Goal: Task Accomplishment & Management: Complete application form

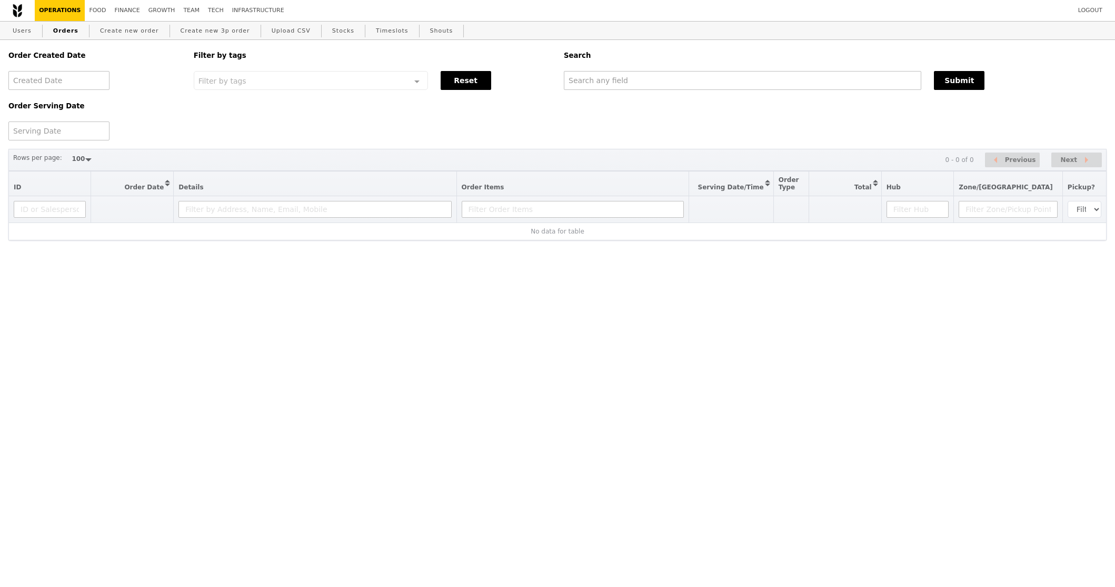
select select "100"
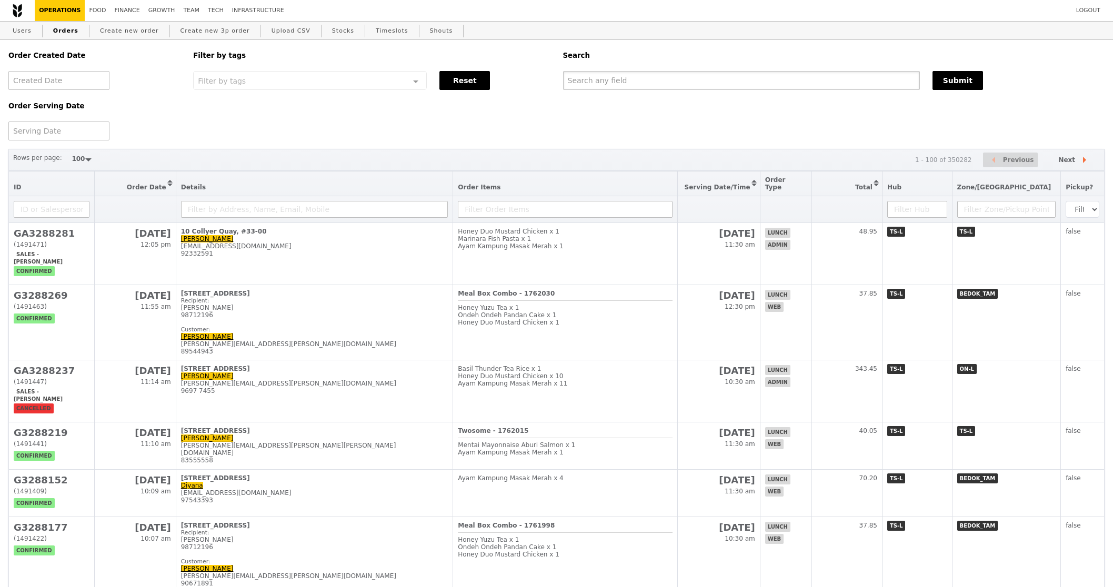
click at [668, 76] on input "text" at bounding box center [741, 80] width 357 height 19
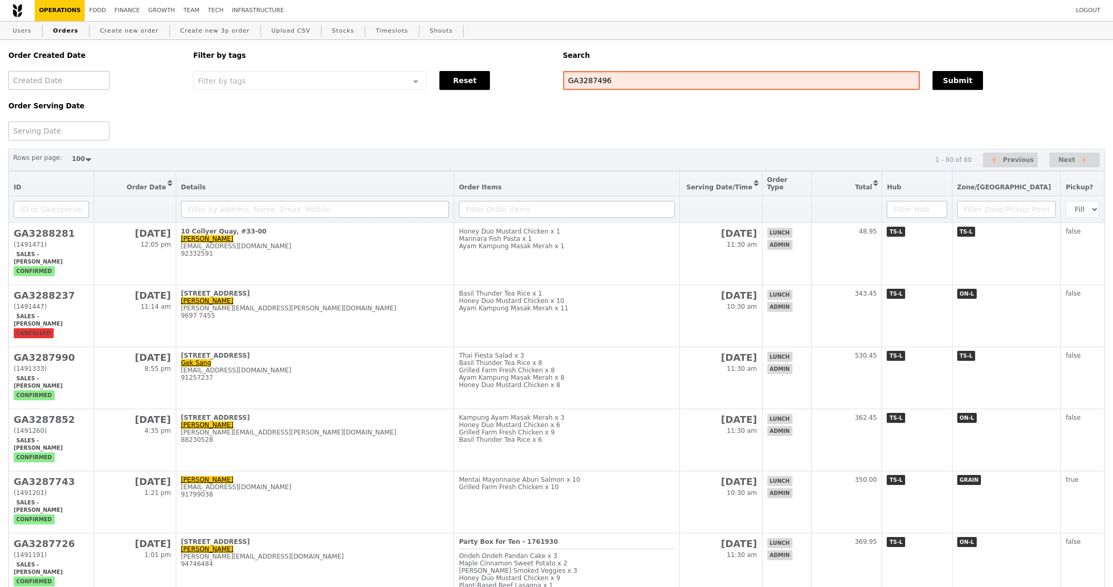
type input "GA3287496"
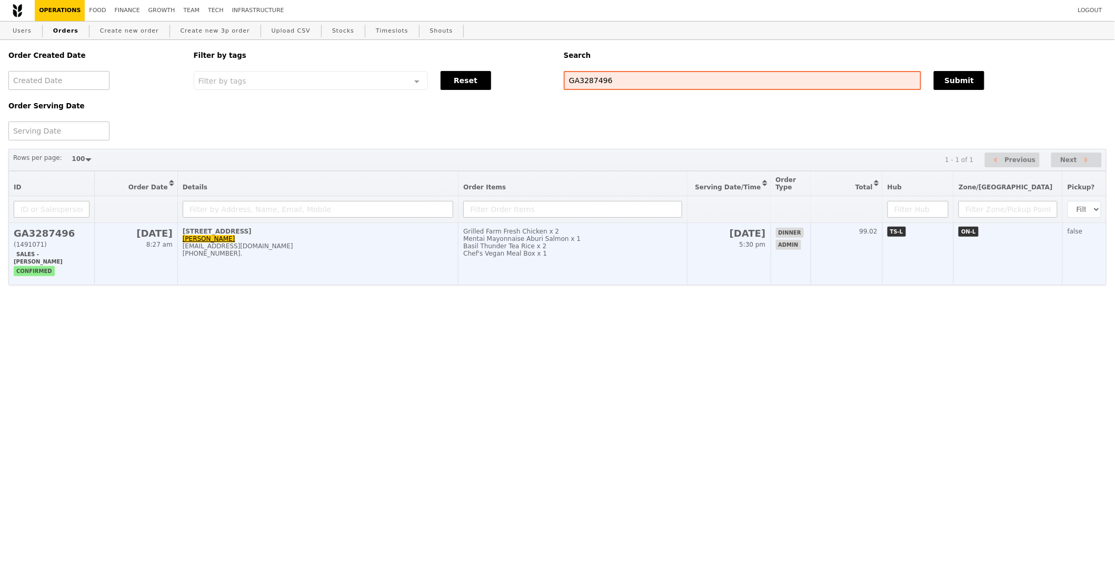
click at [595, 266] on td "Grilled Farm Fresh Chicken x 2 Mentai Mayonnaise Aburi Salmon x 1 Basil Thunder…" at bounding box center [572, 254] width 229 height 62
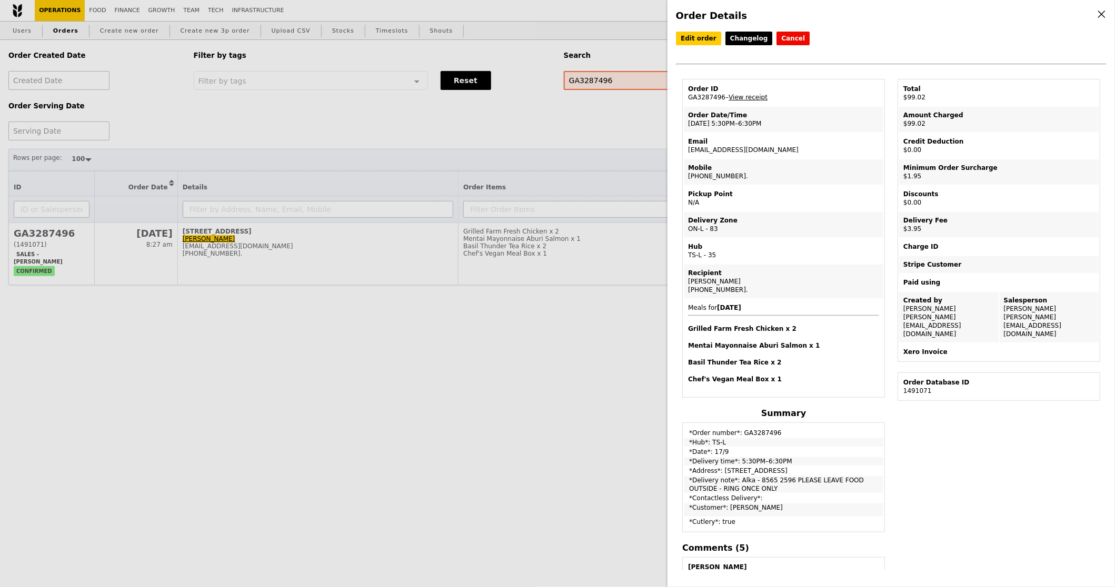
click at [737, 147] on td "Email alka@podiumsociety.com" at bounding box center [783, 145] width 199 height 25
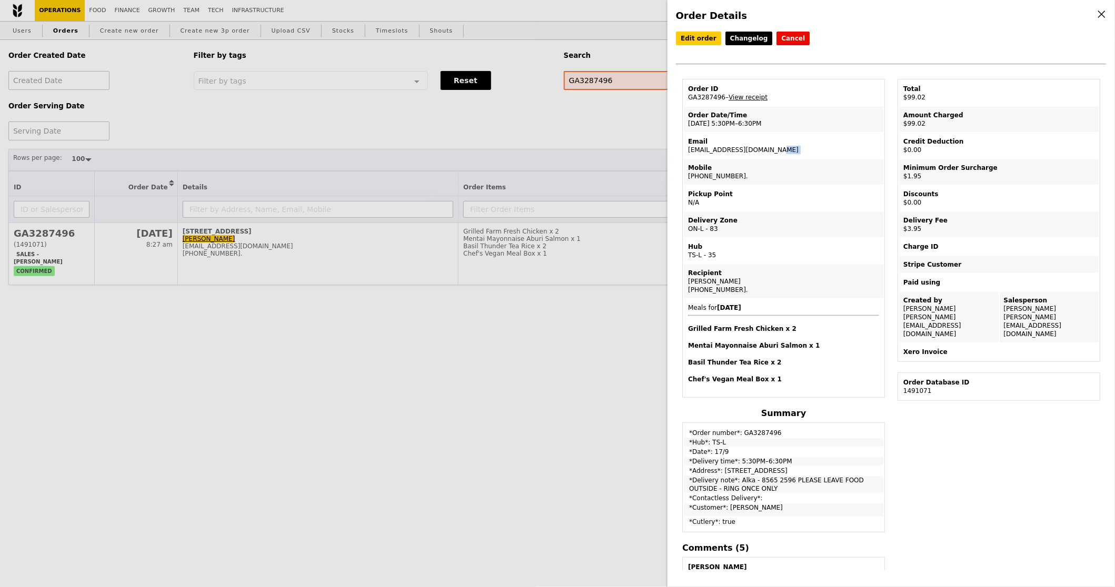
click at [736, 149] on td "Email alka@podiumsociety.com" at bounding box center [783, 145] width 199 height 25
copy td "alka@podiumsociety.com"
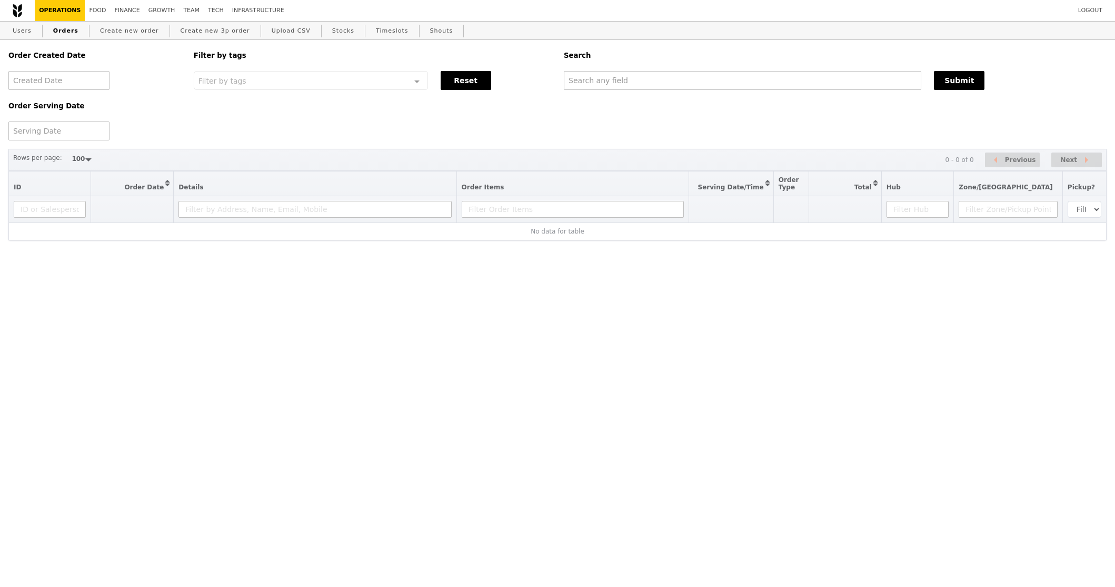
select select "100"
click at [700, 87] on input "text" at bounding box center [742, 80] width 357 height 19
paste input "alka@podiumsociety.com"
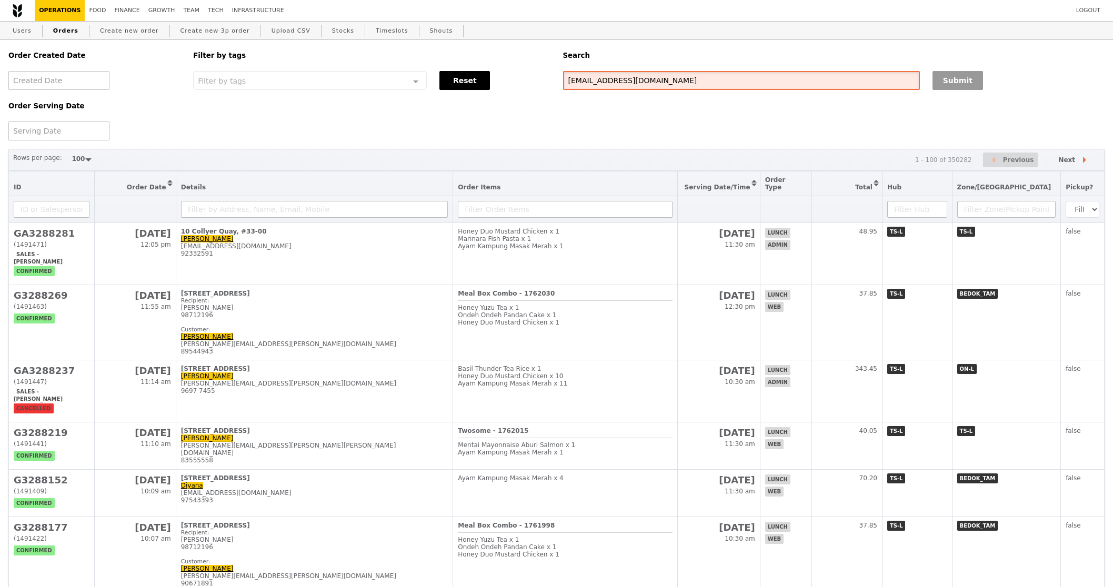
type input "[EMAIL_ADDRESS][DOMAIN_NAME]"
click at [959, 76] on button "Submit" at bounding box center [957, 80] width 51 height 19
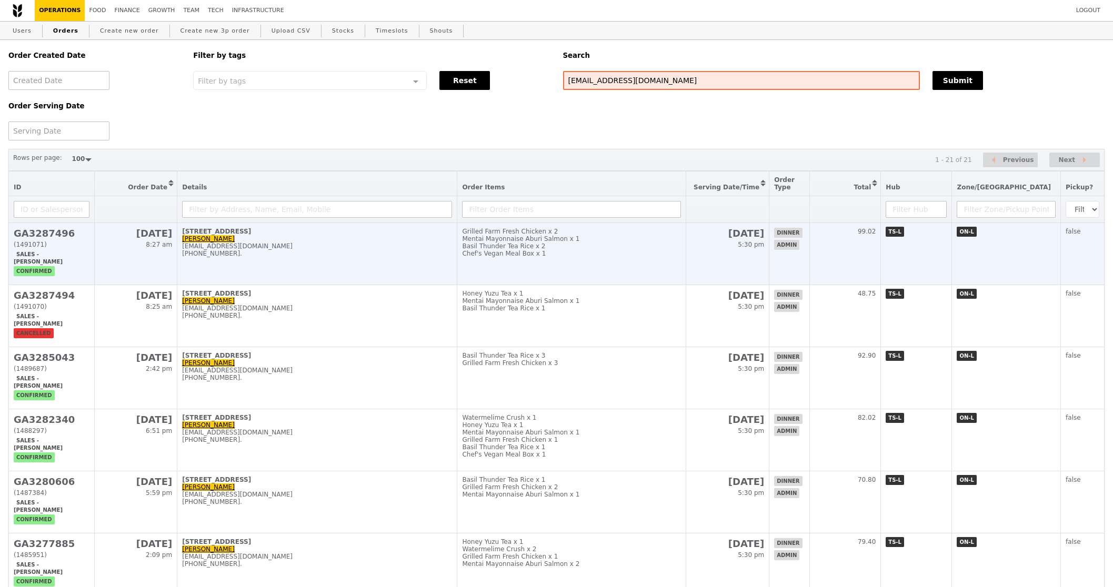
click at [385, 251] on div "[PHONE_NUMBER]." at bounding box center [317, 253] width 270 height 7
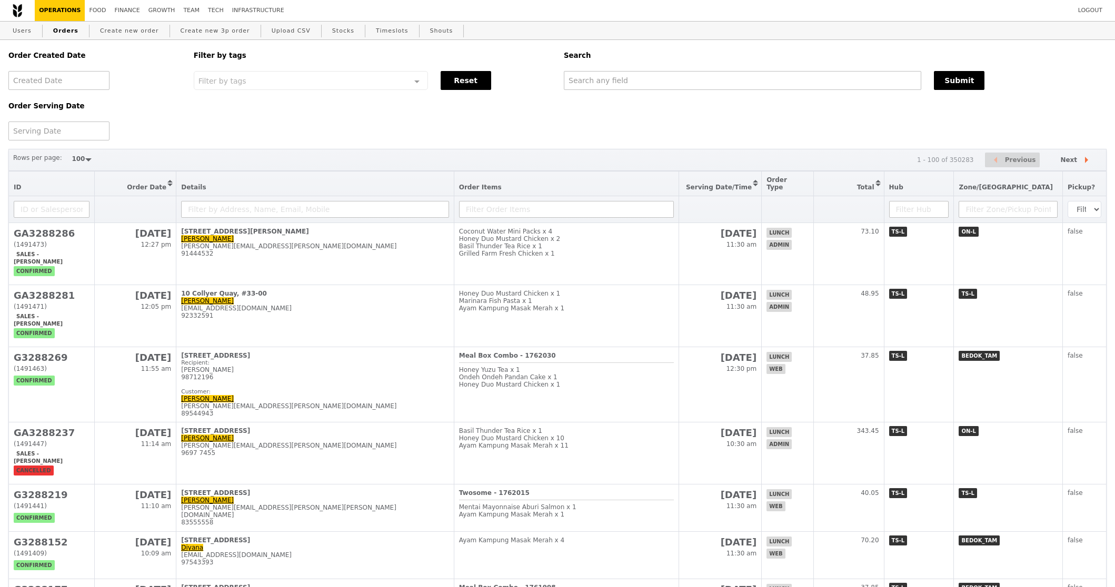
select select "100"
click at [110, 35] on link "Create new order" at bounding box center [129, 31] width 67 height 19
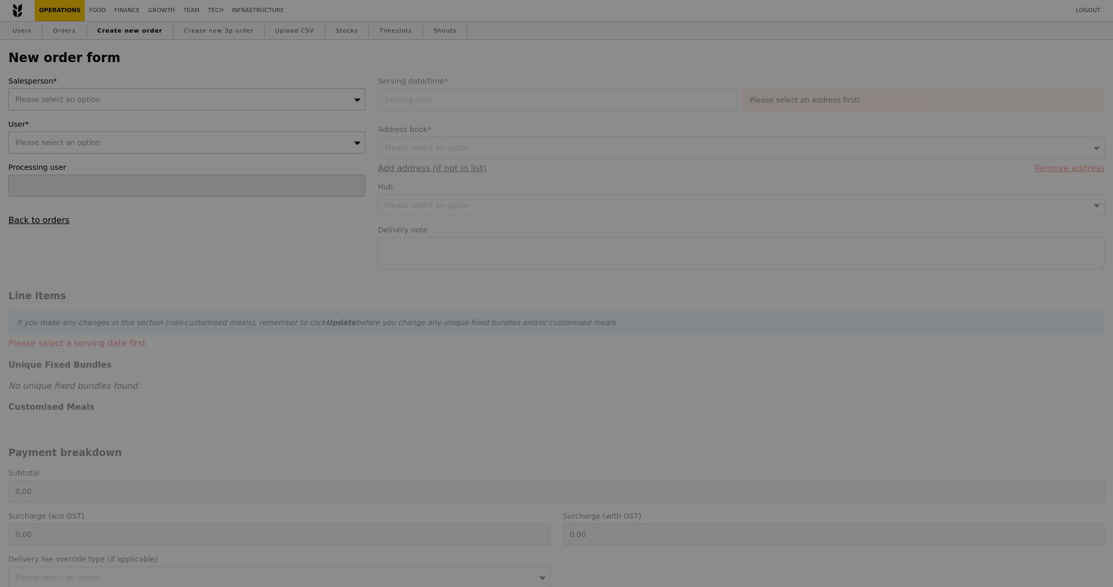
type input "Confirm"
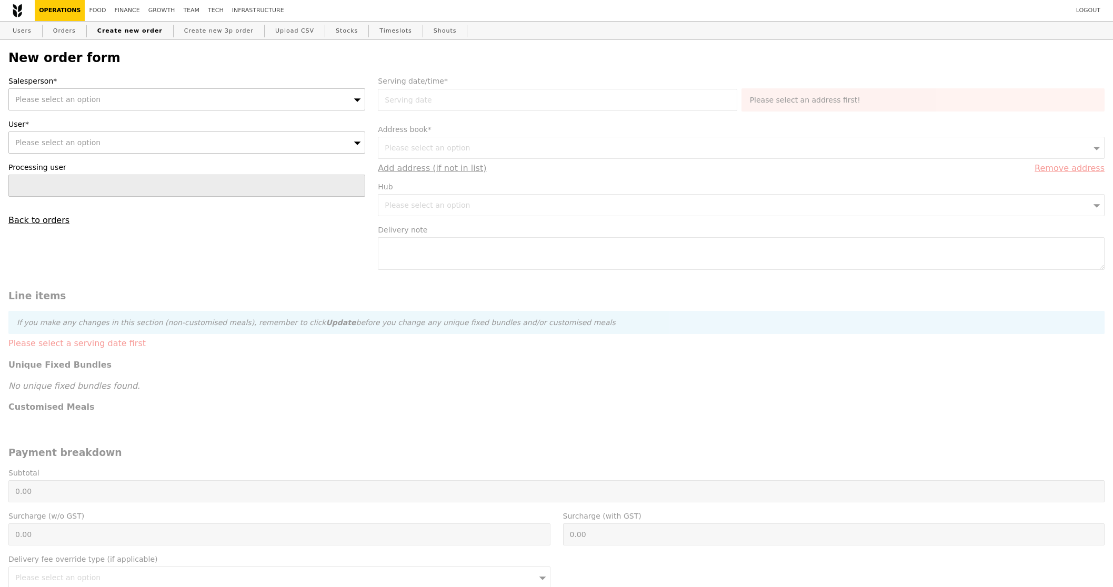
click at [143, 106] on div "Please select an option" at bounding box center [186, 99] width 357 height 22
type input "jyren"
click at [260, 140] on div "Please select an option" at bounding box center [186, 143] width 357 height 22
type input "accenture@sg.issworld.com"
type input "Confirm"
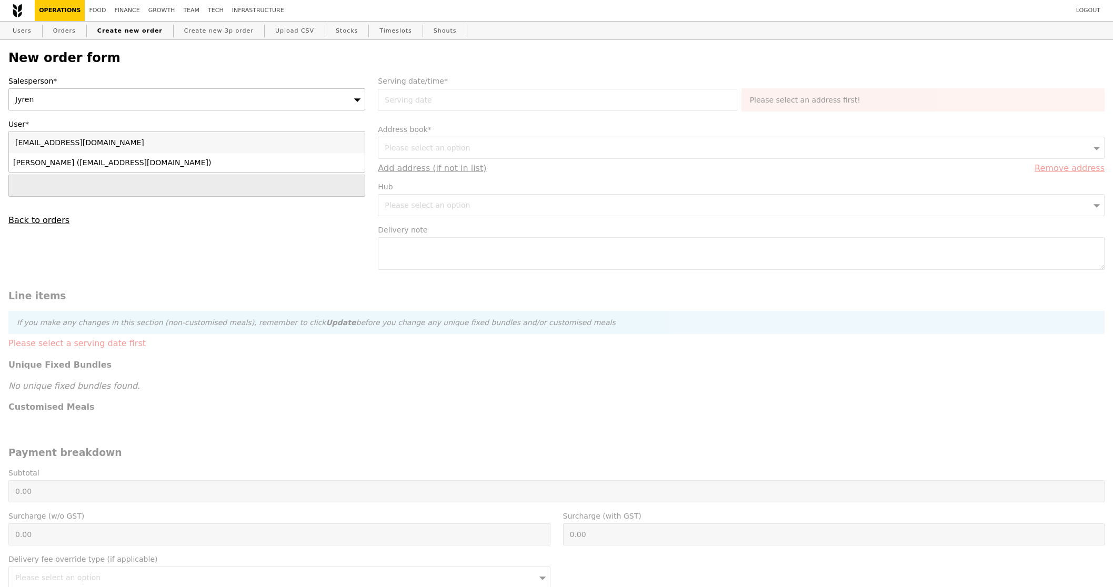
type input "accenture@sg.issworld.com"
click at [257, 167] on div "Simon (accenture@sg.issworld.com)" at bounding box center [143, 162] width 260 height 11
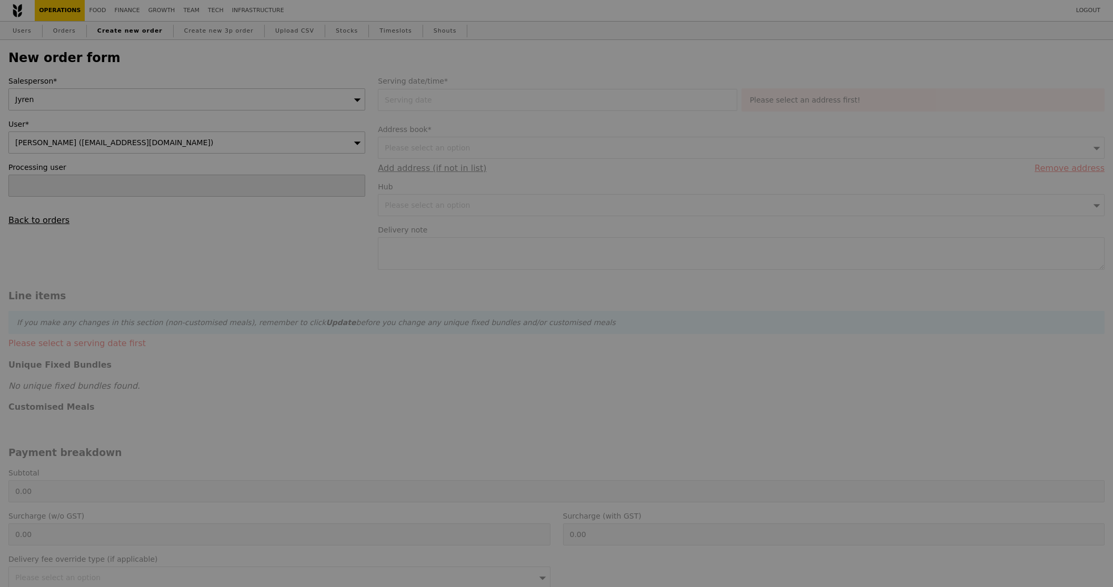
type input "Loading..."
type input "1.79"
type input "1.95"
type input "9.91"
type input "10.80"
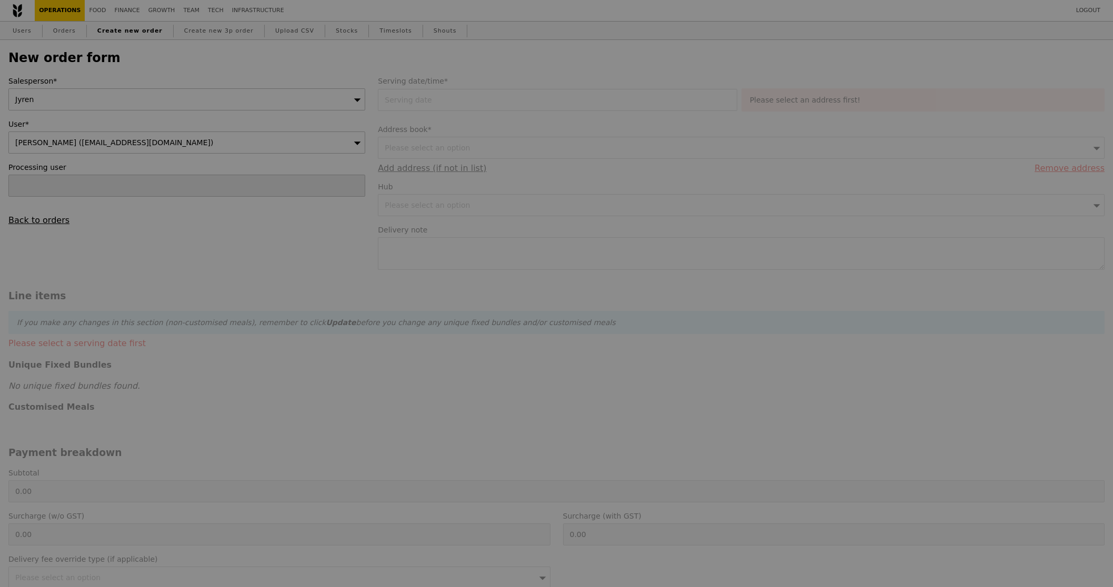
type input "12.75"
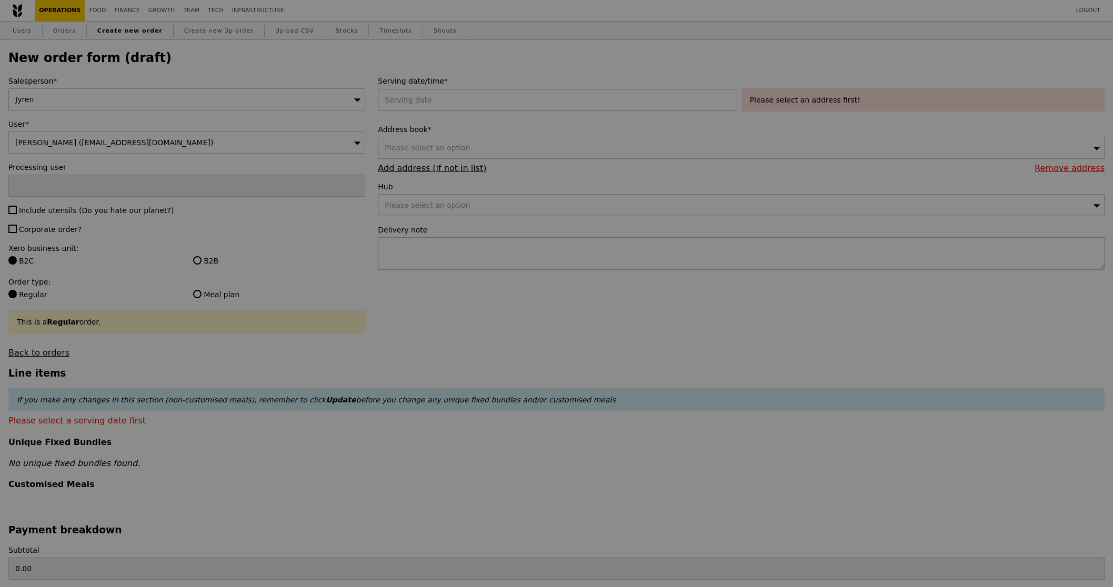
type input "Confirm"
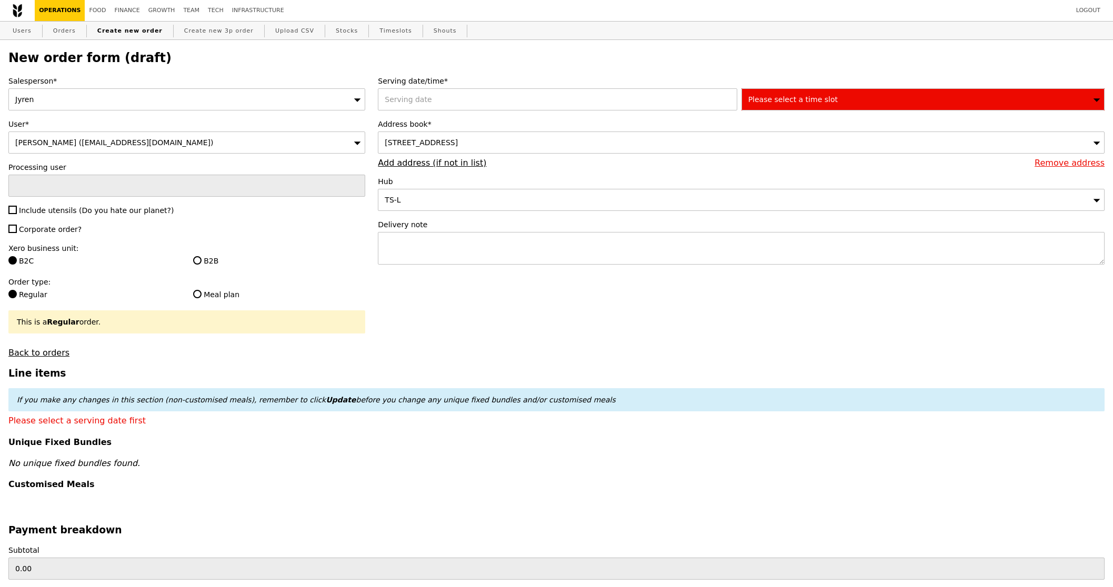
click at [87, 216] on label "Include utensils (Do you hate our planet?)" at bounding box center [186, 210] width 357 height 11
click at [17, 214] on input "Include utensils (Do you hate our planet?)" at bounding box center [12, 210] width 8 height 8
checkbox input "true"
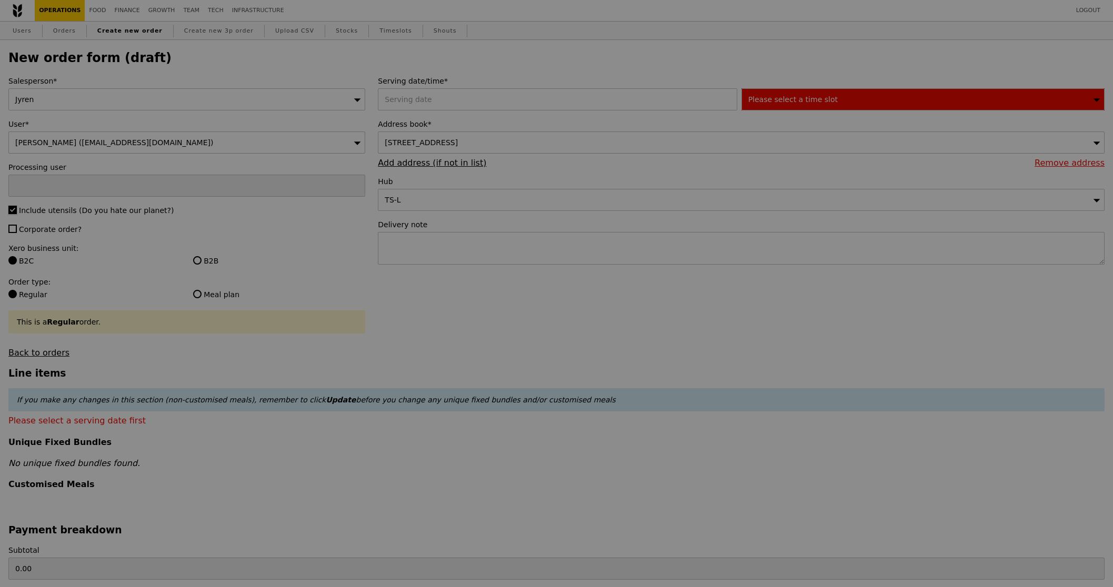
type input "Confirm"
click at [76, 228] on span "Corporate order?" at bounding box center [50, 229] width 63 height 8
click at [17, 228] on input "Corporate order?" at bounding box center [12, 229] width 8 height 8
checkbox input "true"
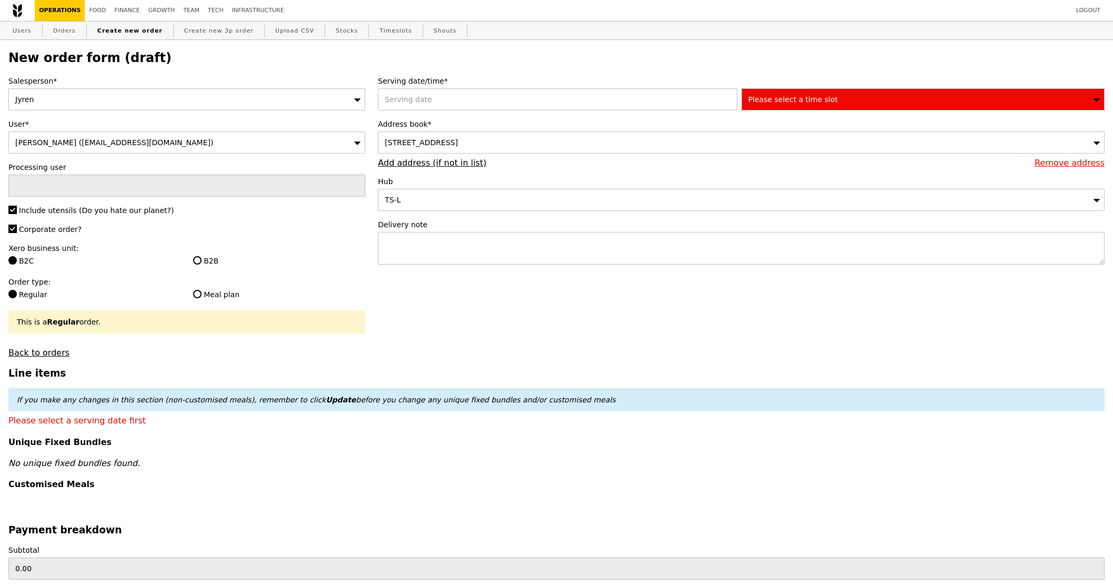
click at [216, 260] on label "B2B" at bounding box center [279, 261] width 172 height 11
click at [202, 260] on input "B2B" at bounding box center [197, 260] width 8 height 8
radio input "true"
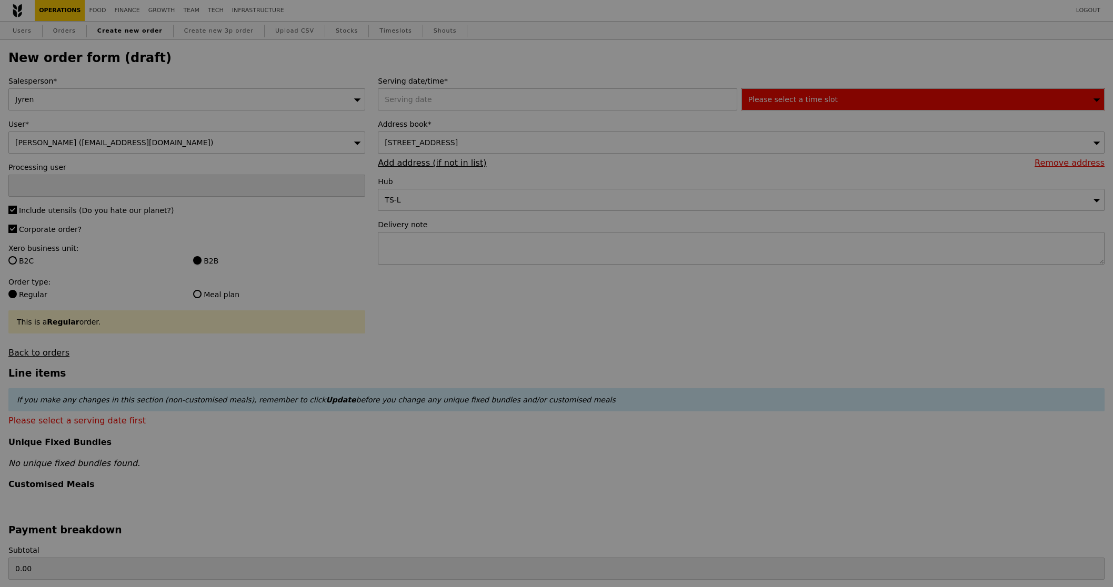
type input "Confirm"
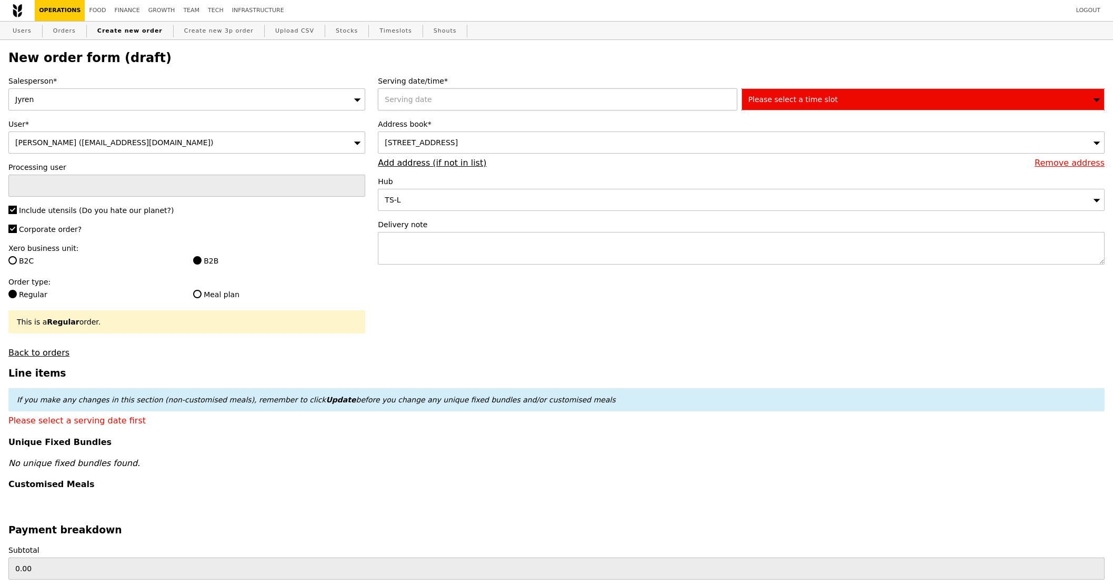
click at [461, 96] on div at bounding box center [559, 99] width 363 height 22
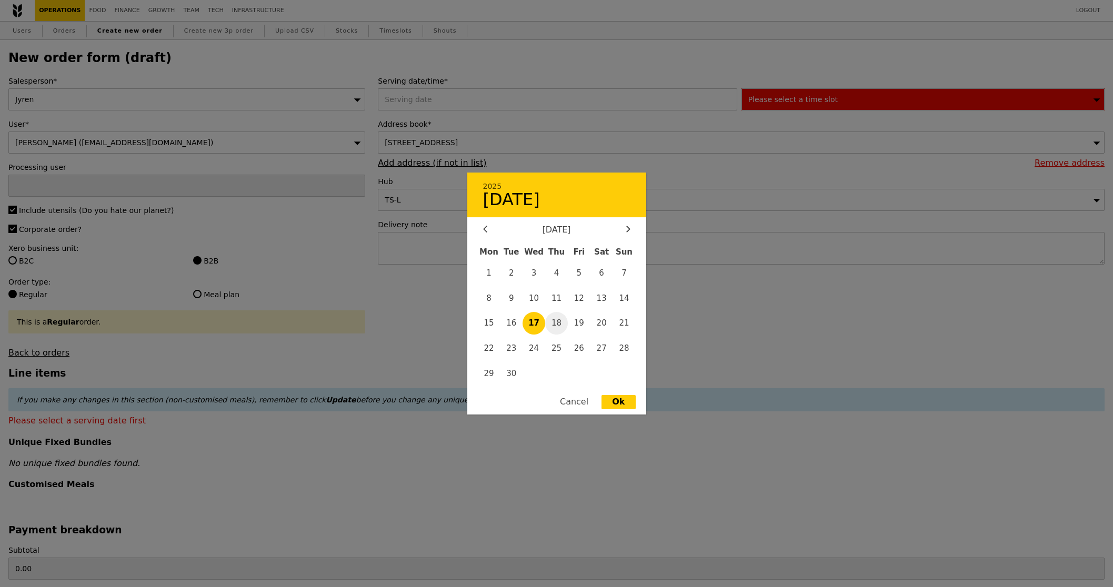
click at [560, 322] on span "18" at bounding box center [556, 323] width 23 height 23
type input "18 Sep 2025"
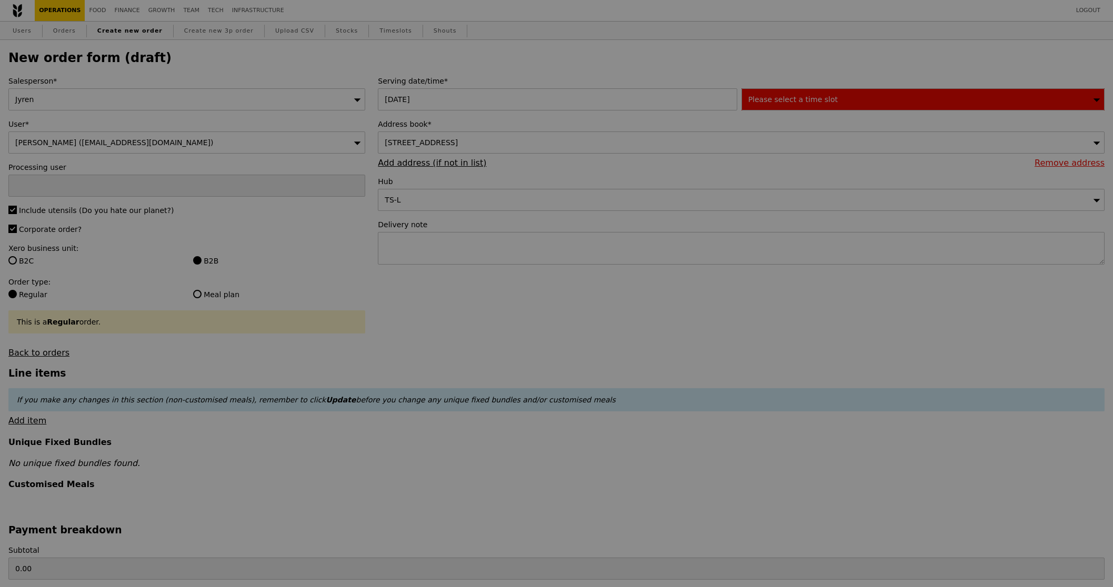
type input "Confirm"
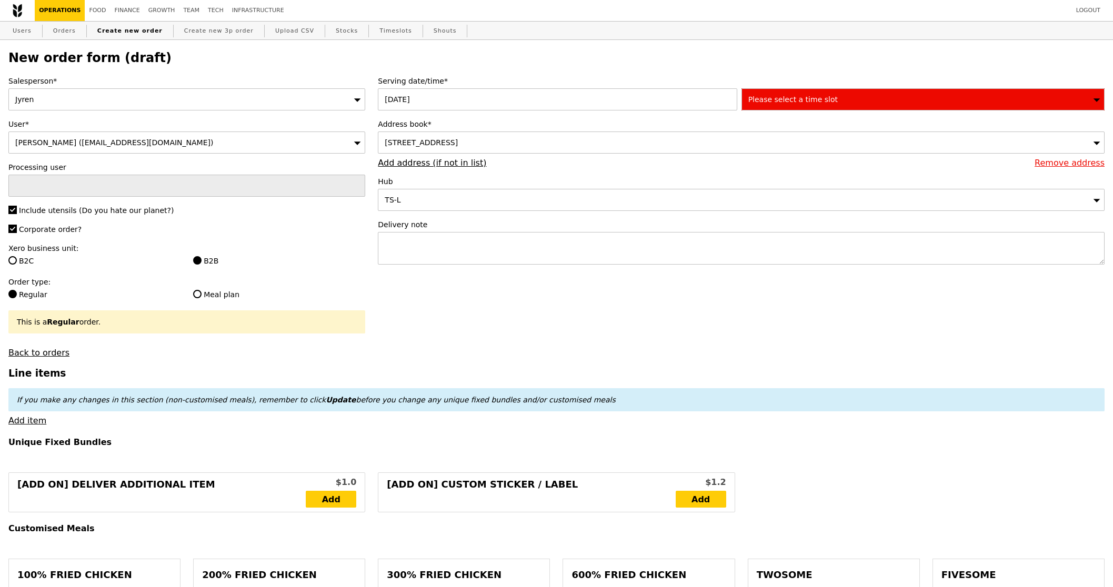
click at [857, 100] on div "Please select a time slot" at bounding box center [922, 99] width 363 height 22
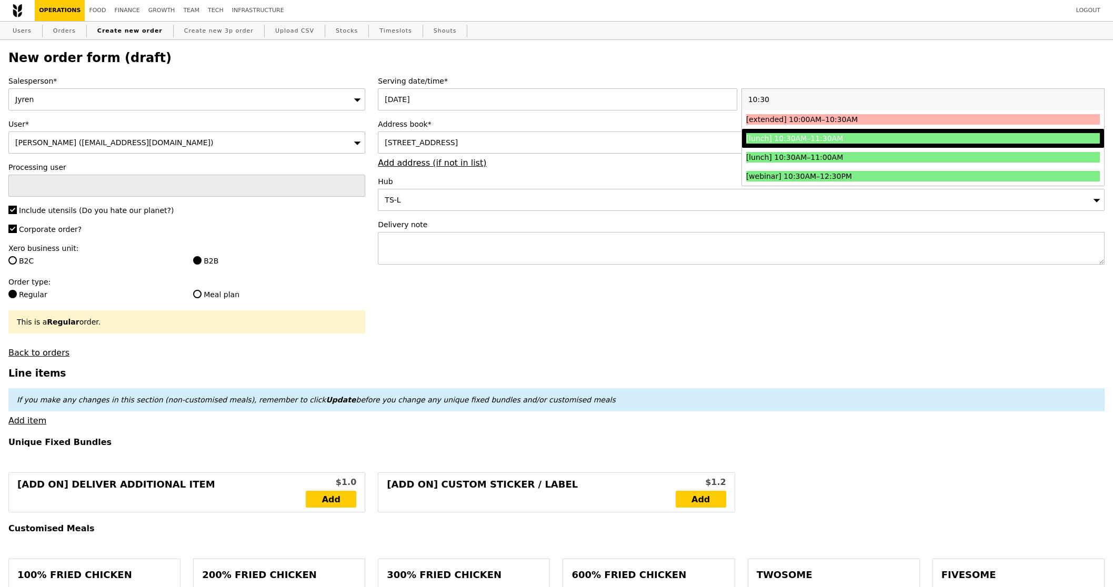
type input "10:30"
click at [810, 137] on div "[lunch] 10:30AM–11:30AM" at bounding box center [878, 138] width 265 height 11
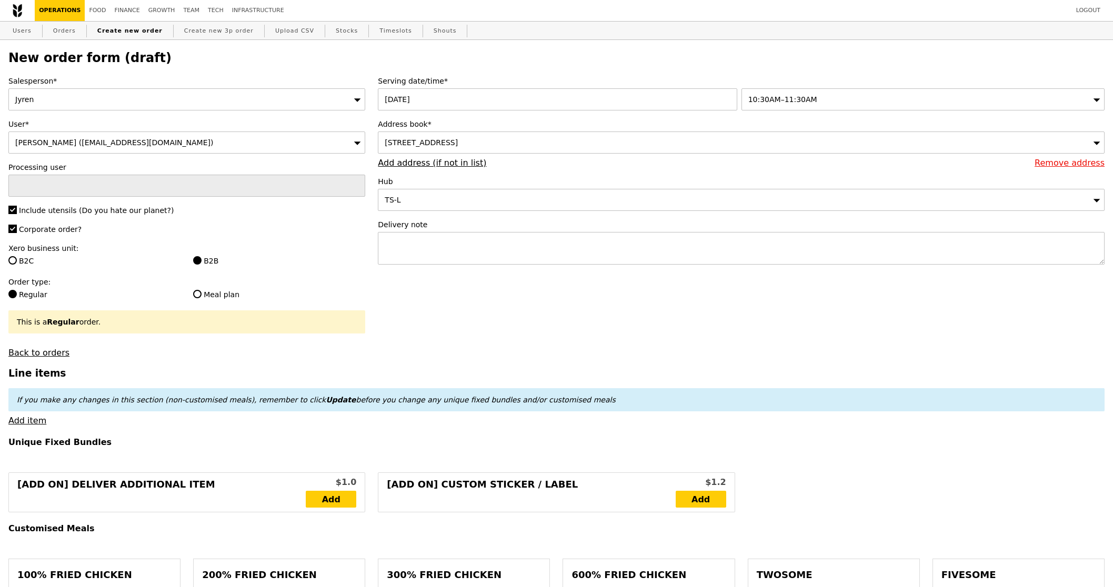
type input "Confirm"
click at [458, 247] on textarea at bounding box center [741, 248] width 727 height 33
paste textarea "Contact Person : 97722852 – Simon"
type textarea "Contact Person : 97722852 – Simon"
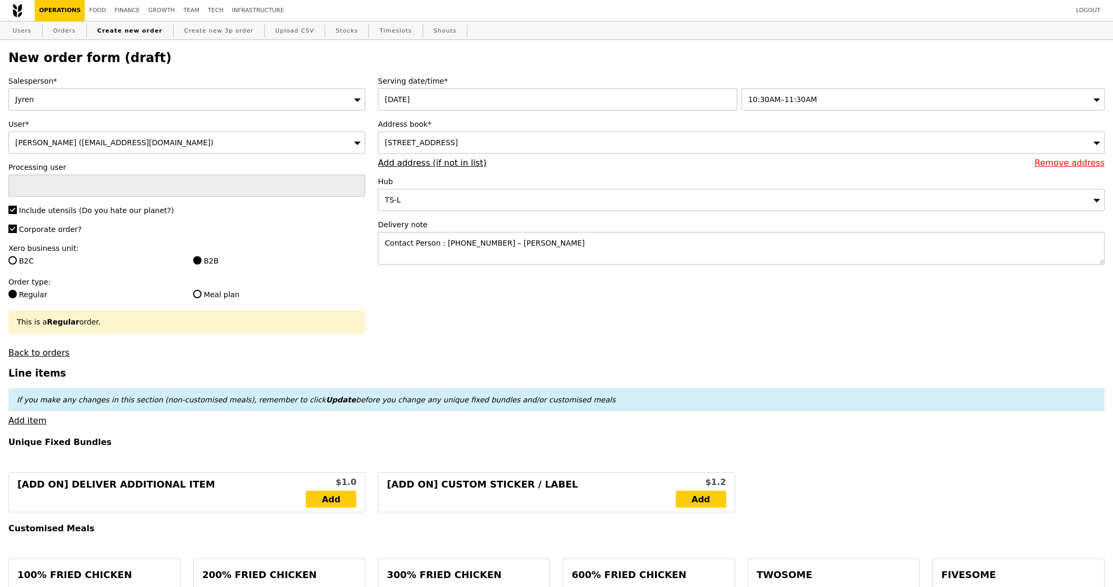
type input "Confirm"
click at [52, 355] on link "Back to orders" at bounding box center [38, 353] width 61 height 10
select select "100"
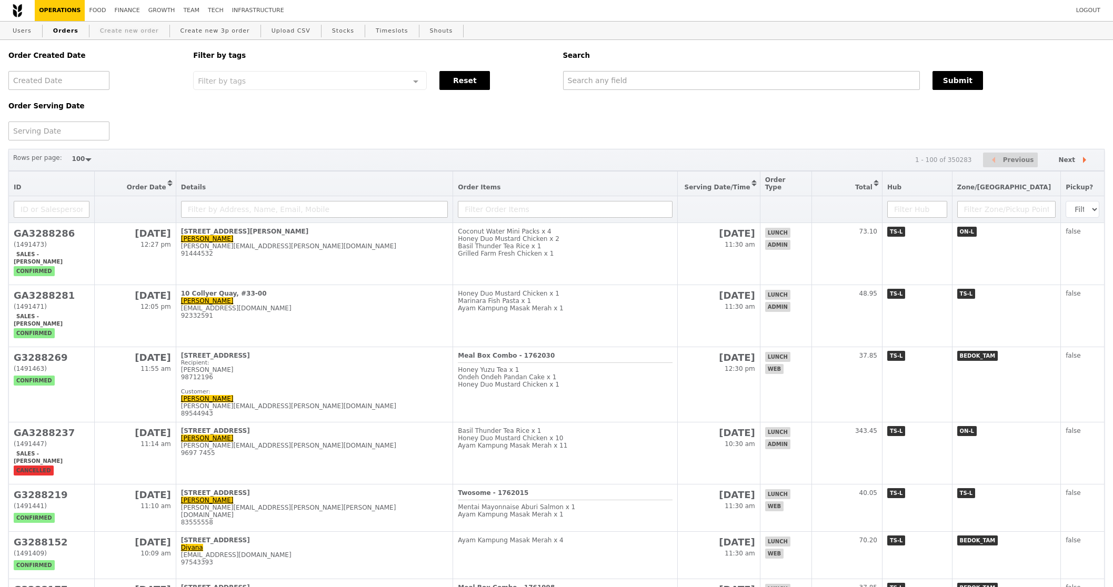
click at [119, 37] on link "Create new order" at bounding box center [129, 31] width 67 height 19
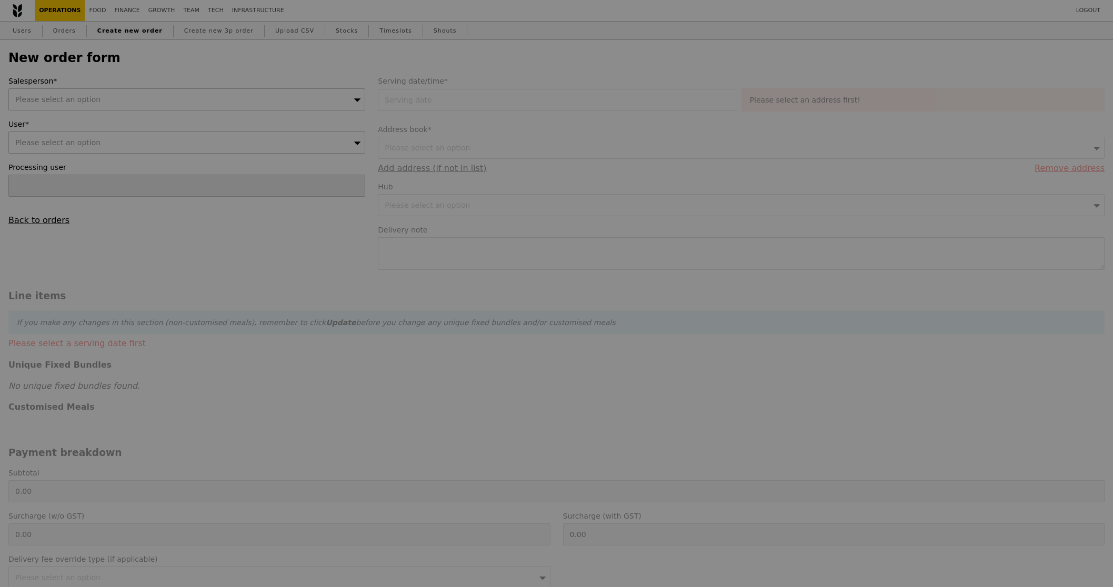
type input "Confirm"
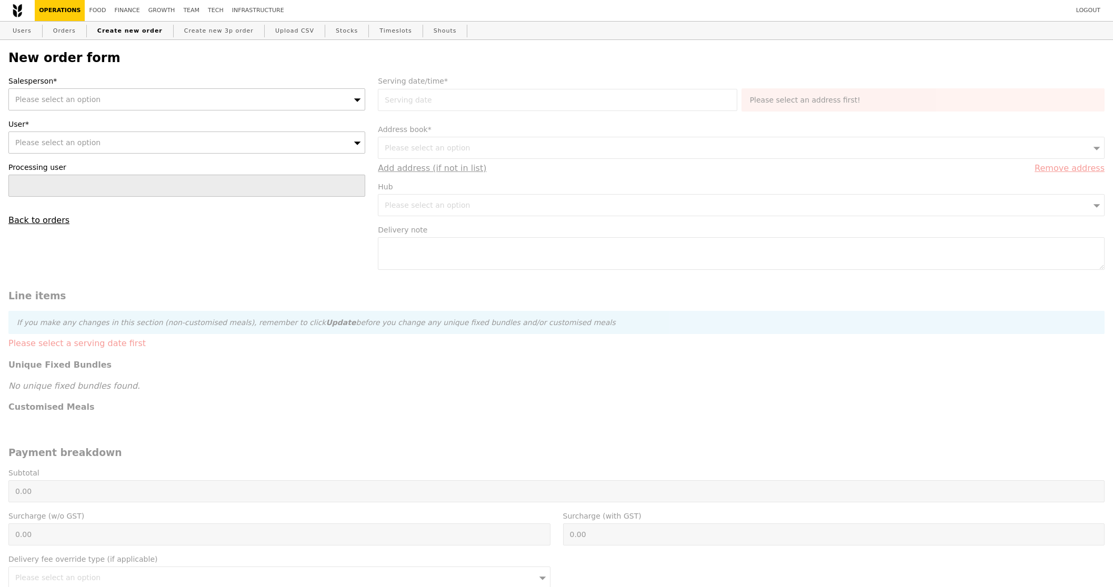
click at [199, 108] on div "Please select an option" at bounding box center [186, 99] width 357 height 22
type input "jyre"
click at [186, 141] on div "Please select an option" at bounding box center [186, 143] width 357 height 22
paste input "accenture@sg.issworld.com"
type input "accenture@sg.issworld.com"
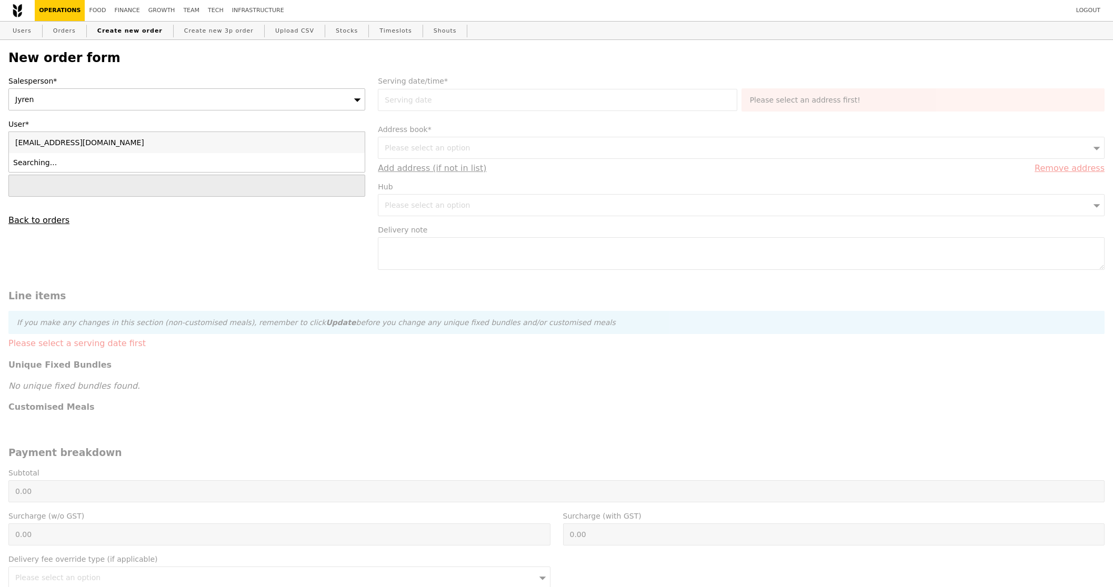
type input "Confirm"
type input "accenture@sg.issworld.com"
click at [166, 162] on div "Simon (accenture@sg.issworld.com)" at bounding box center [143, 162] width 260 height 11
type input "Loading..."
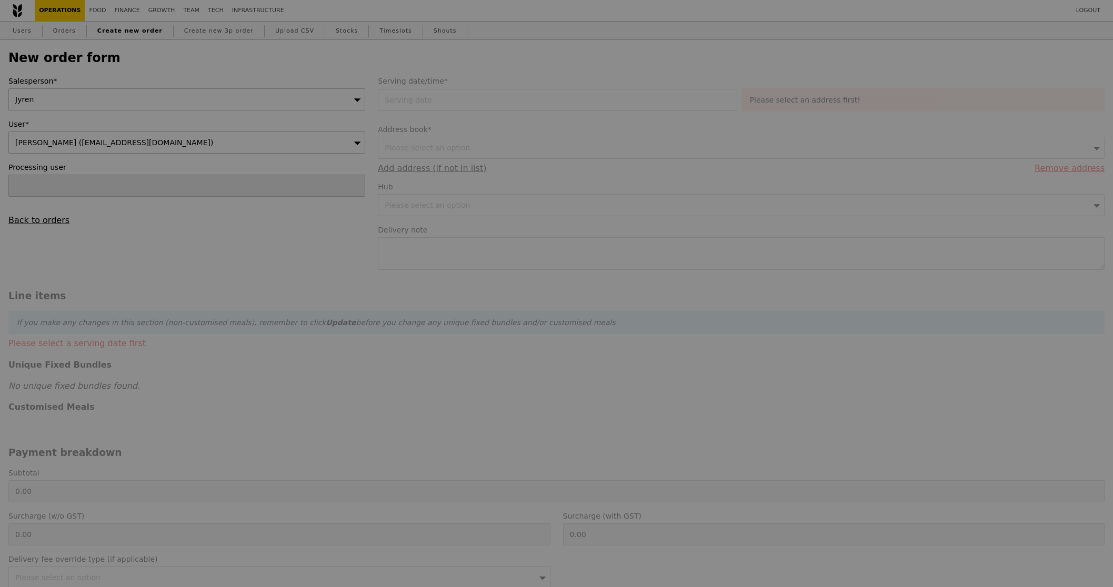
type input "1.79"
type input "1.95"
type input "9.91"
type input "10.80"
type input "12.75"
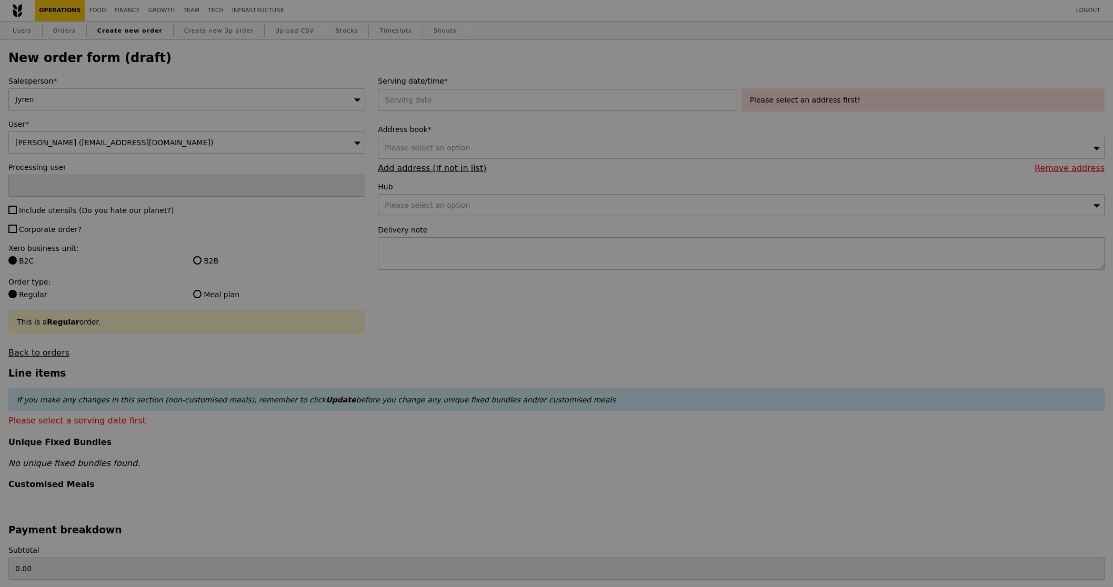
type input "Confirm"
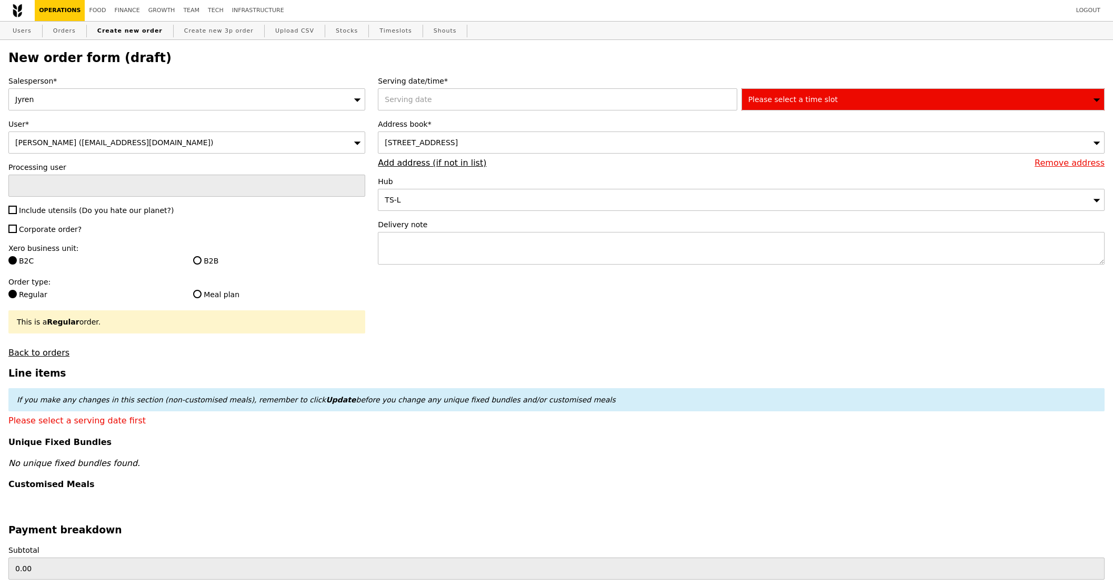
click at [81, 219] on div "Salesperson* Jyren User* Simon (accenture@sg.issworld.com) Processing user Incl…" at bounding box center [186, 217] width 369 height 282
click at [74, 212] on span "Include utensils (Do you hate our planet?)" at bounding box center [96, 210] width 155 height 8
click at [17, 212] on input "Include utensils (Do you hate our planet?)" at bounding box center [12, 210] width 8 height 8
checkbox input "true"
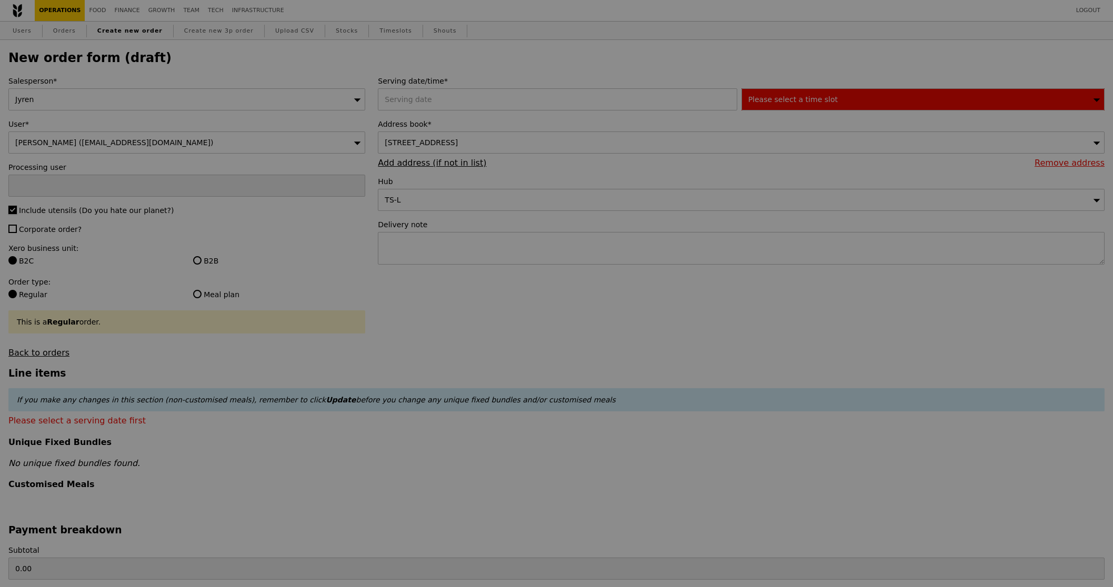
type input "Confirm"
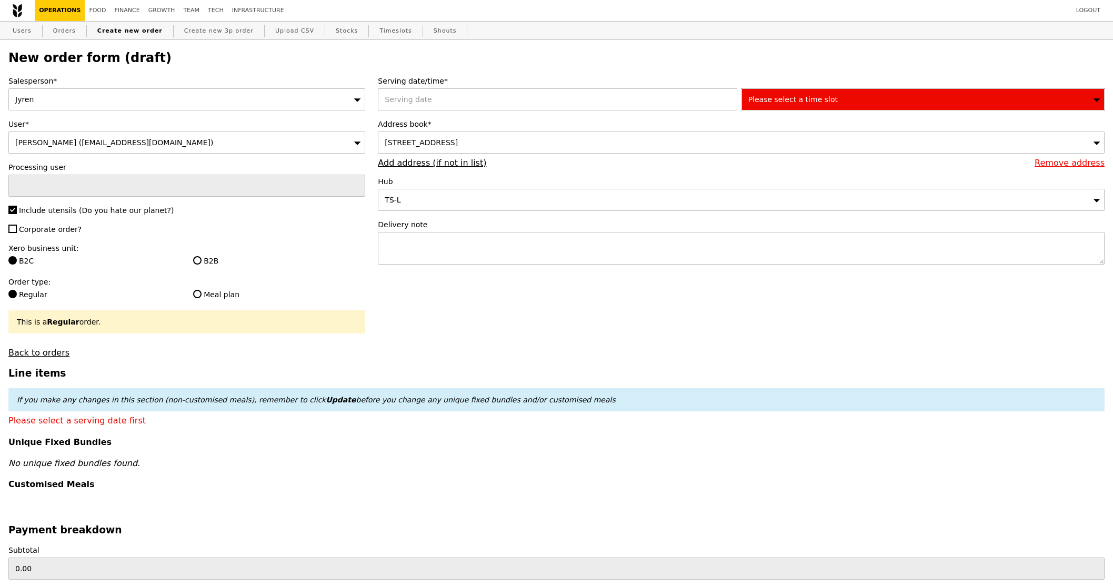
click at [65, 229] on span "Corporate order?" at bounding box center [50, 229] width 63 height 8
click at [17, 229] on input "Corporate order?" at bounding box center [12, 229] width 8 height 8
checkbox input "true"
click at [224, 266] on label "B2B" at bounding box center [279, 261] width 172 height 11
click at [202, 265] on input "B2B" at bounding box center [197, 260] width 8 height 8
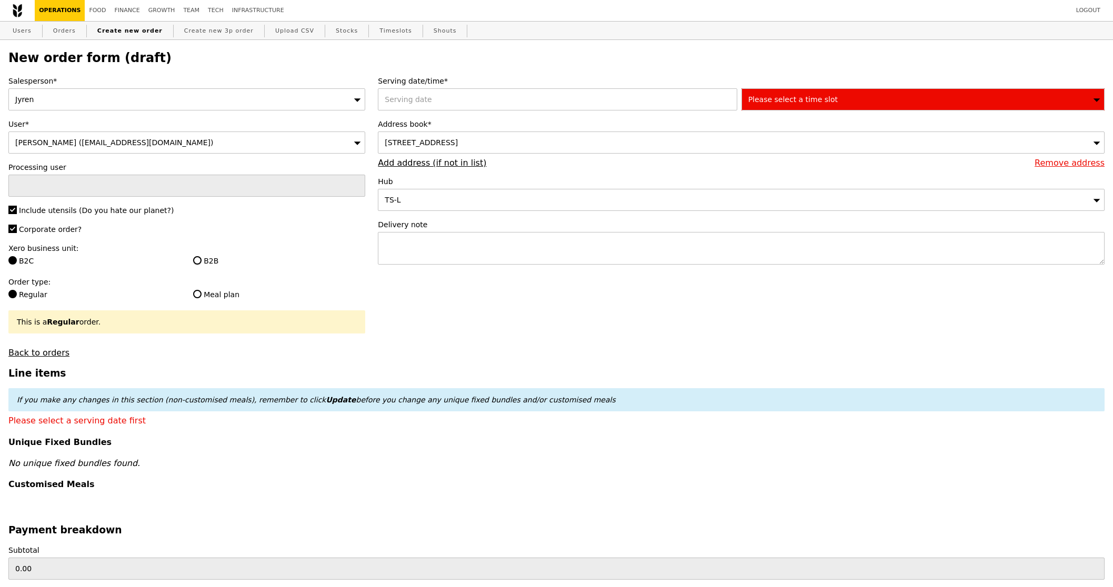
radio input "true"
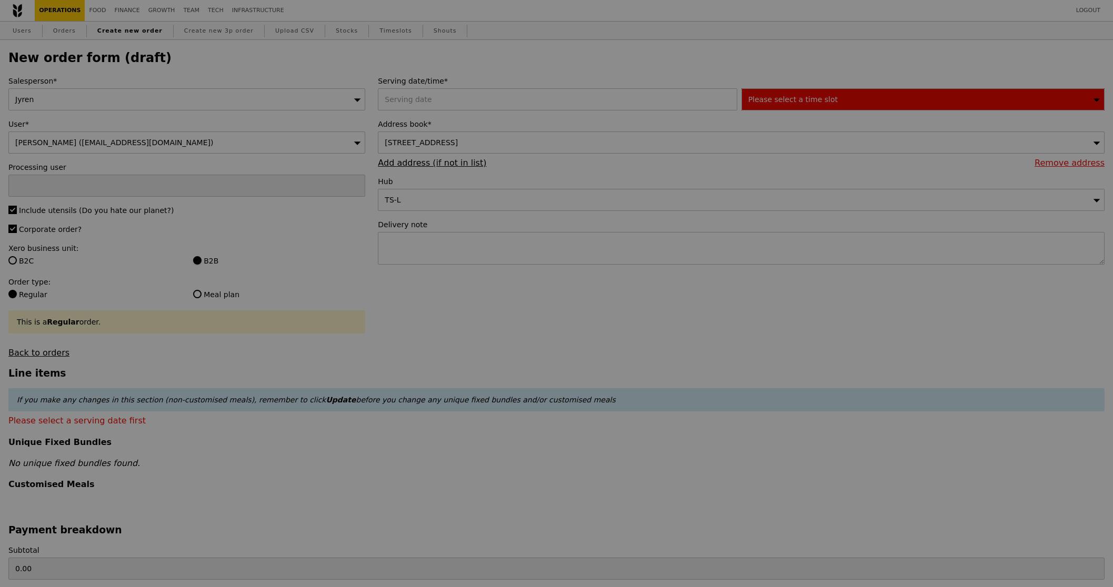
type input "Confirm"
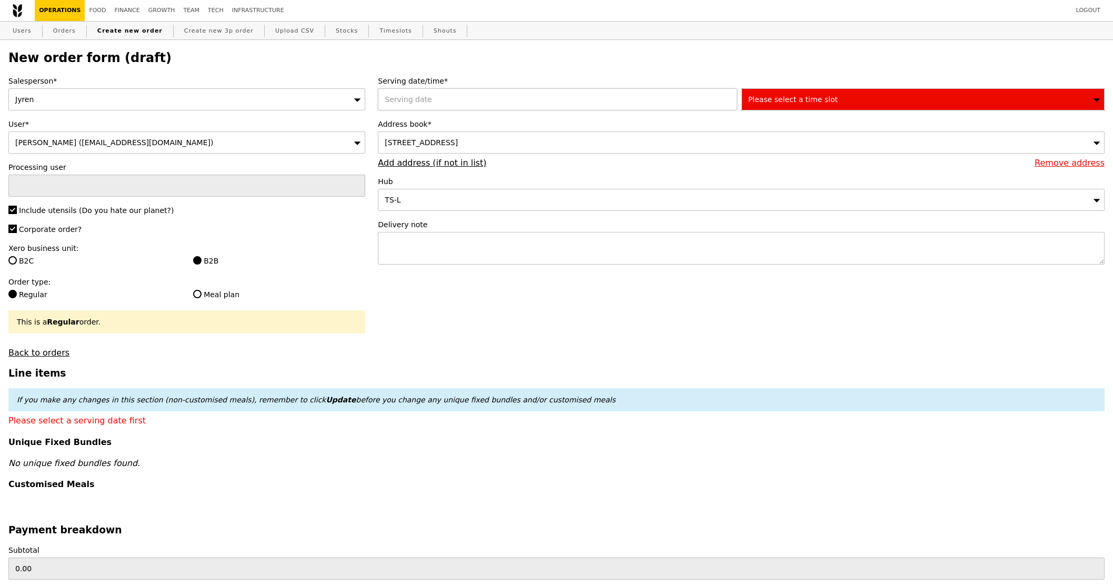
click at [539, 99] on div "2025 September 17 September 2025 Mon Tue Wed Thu Fri Sat Sun 1 2 3 4 5 6 7 8 9 …" at bounding box center [559, 99] width 363 height 22
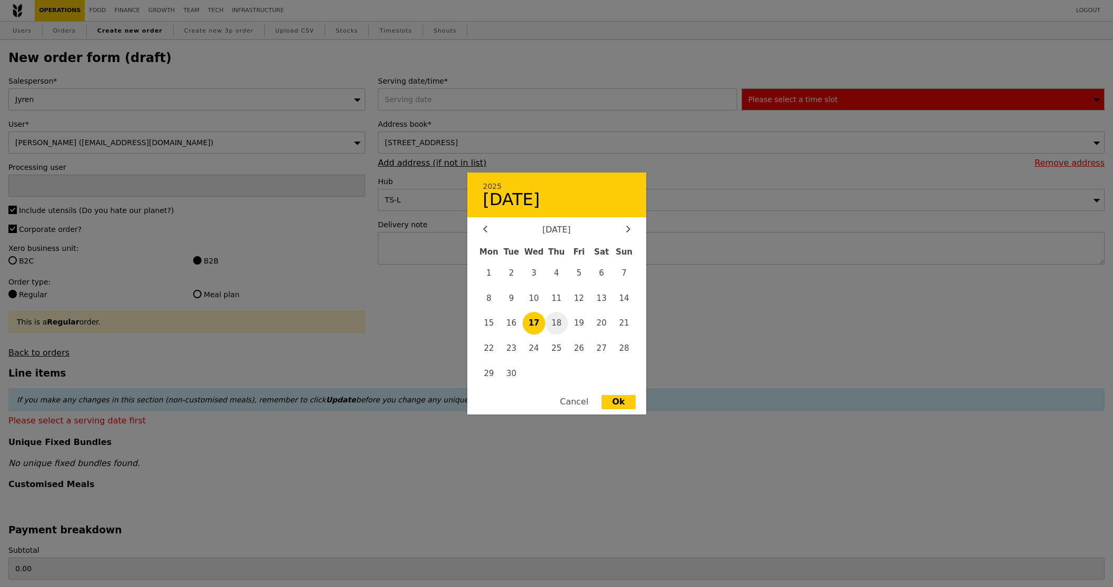
click at [561, 324] on span "18" at bounding box center [556, 323] width 23 height 23
type input "18 Sep 2025"
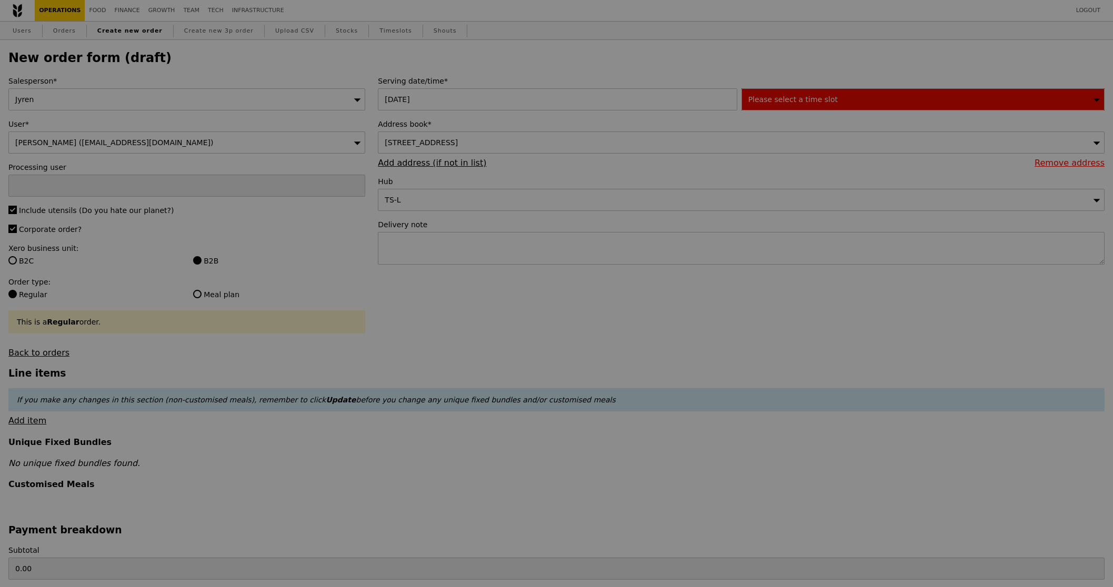
type input "Confirm"
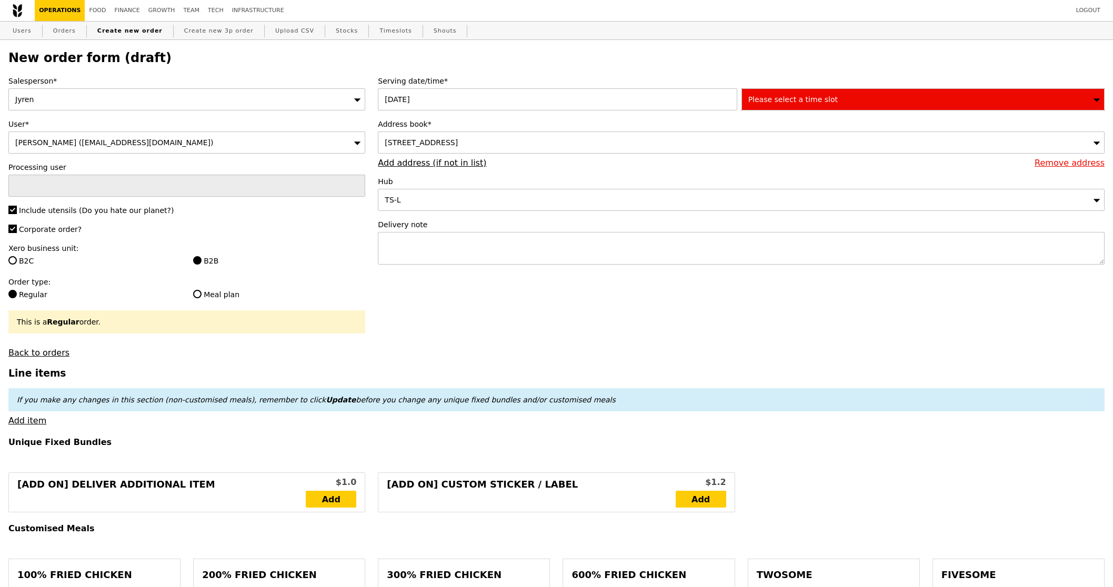
click at [870, 99] on div "Please select a time slot" at bounding box center [922, 99] width 363 height 22
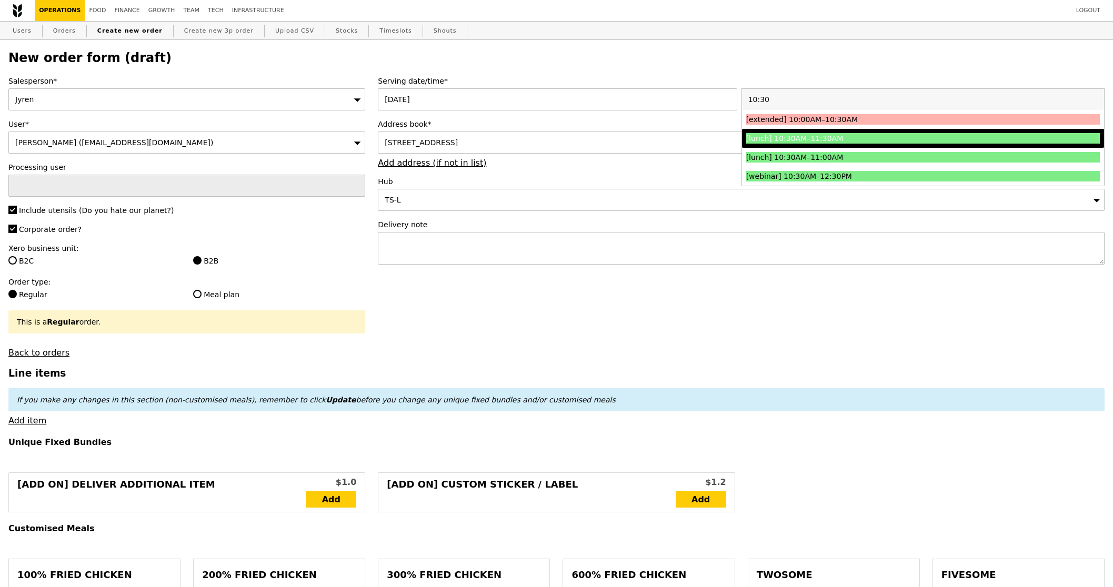
type input "10:30"
click at [896, 141] on div "[lunch] 10:30AM–11:30AM" at bounding box center [878, 138] width 265 height 11
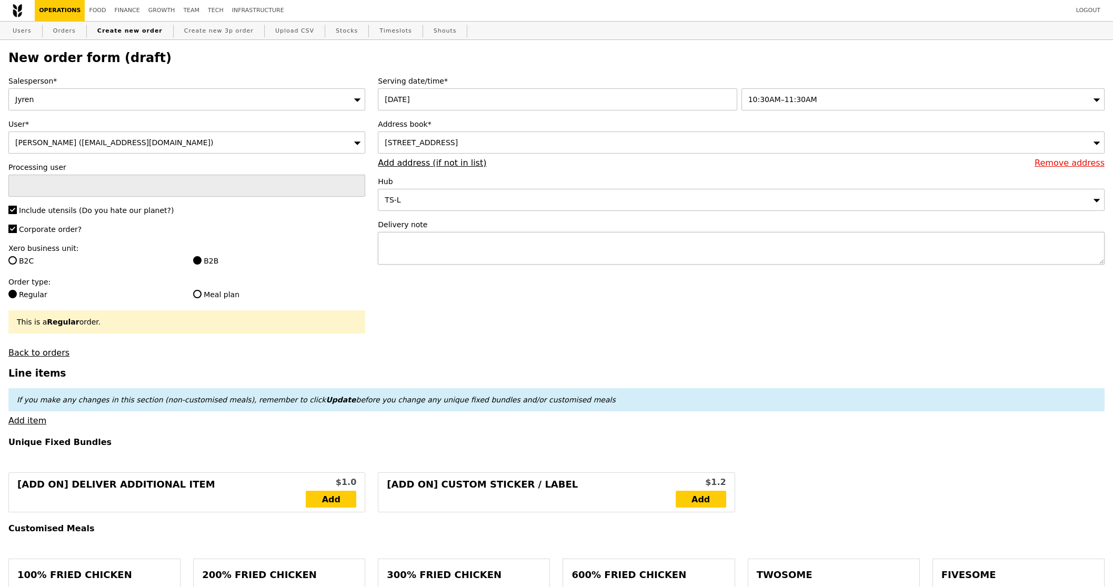
type input "Confirm"
click at [561, 244] on textarea at bounding box center [741, 248] width 727 height 33
paste textarea "Contact Person : 97722852 – Simon"
type textarea "Contact Person : 97722852 – Simon"
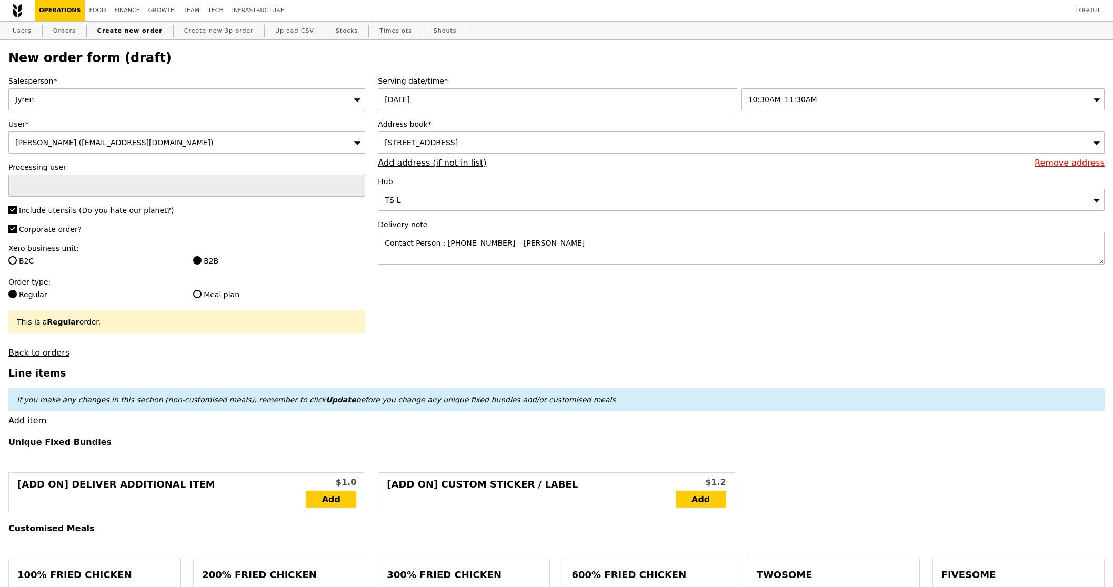
type input "Confirm"
click at [26, 423] on link "Add item" at bounding box center [27, 421] width 38 height 10
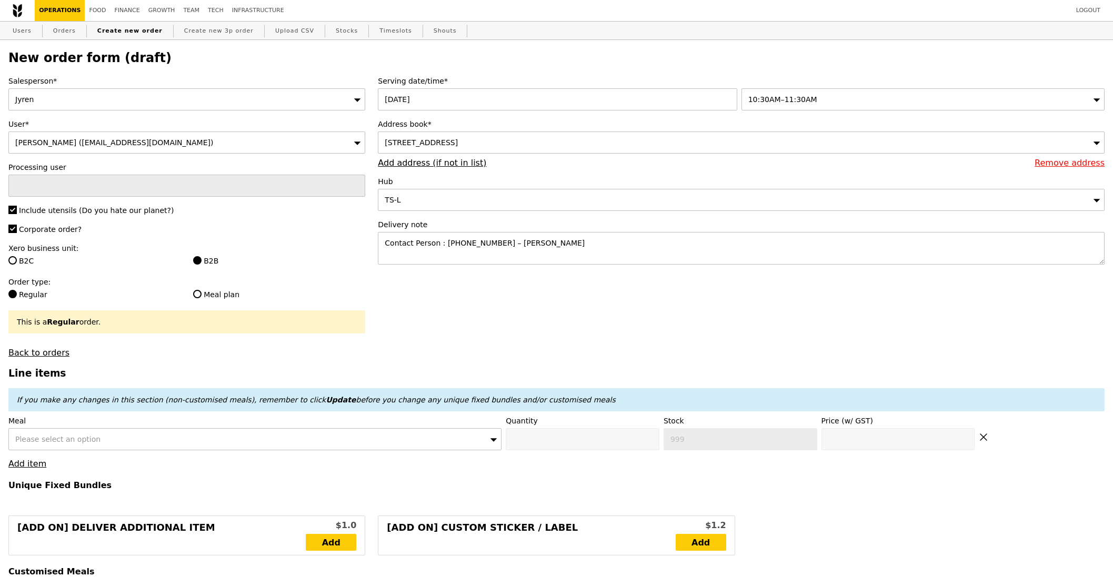
click at [118, 439] on div "Please select an option" at bounding box center [254, 439] width 493 height 22
type input "marinara"
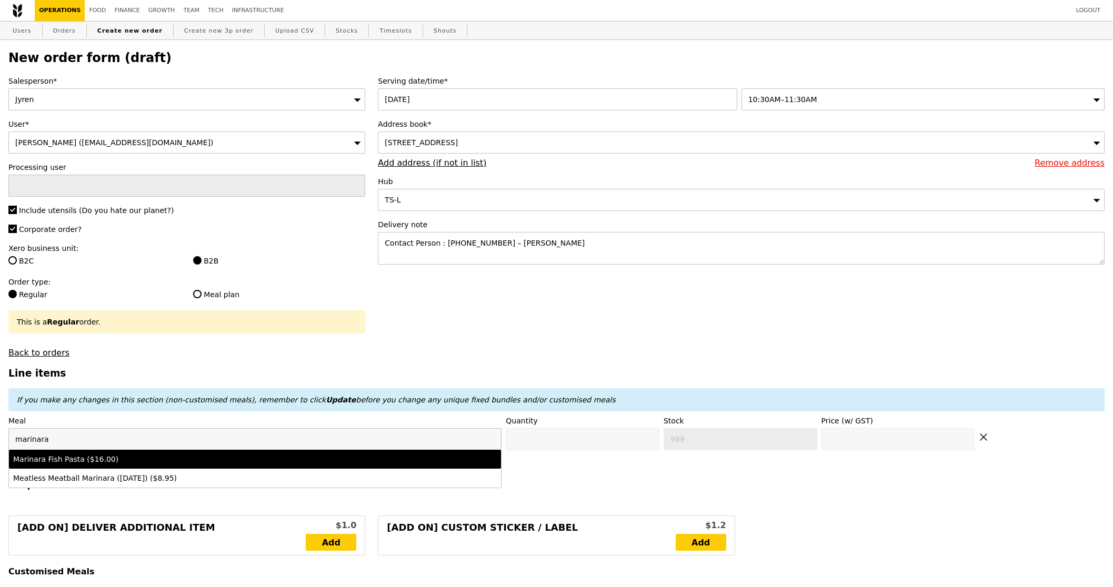
type input "Confirm anyway"
type input "0"
type input "482"
type input "16.0"
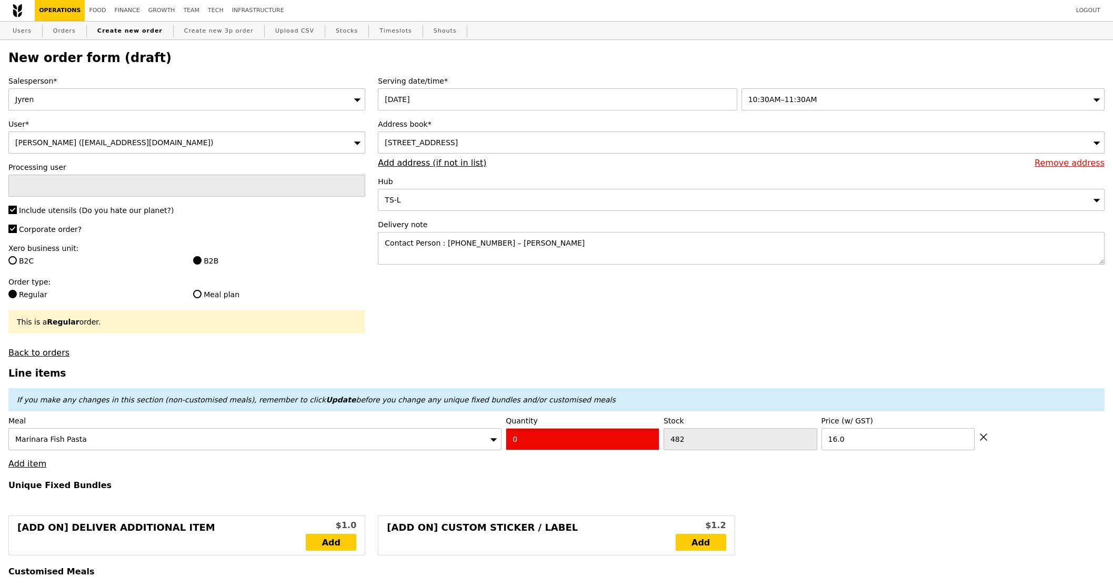
click at [599, 450] on input "0" at bounding box center [583, 439] width 154 height 22
click at [603, 447] on input "0" at bounding box center [583, 439] width 154 height 22
type input "Confirm"
type input "2"
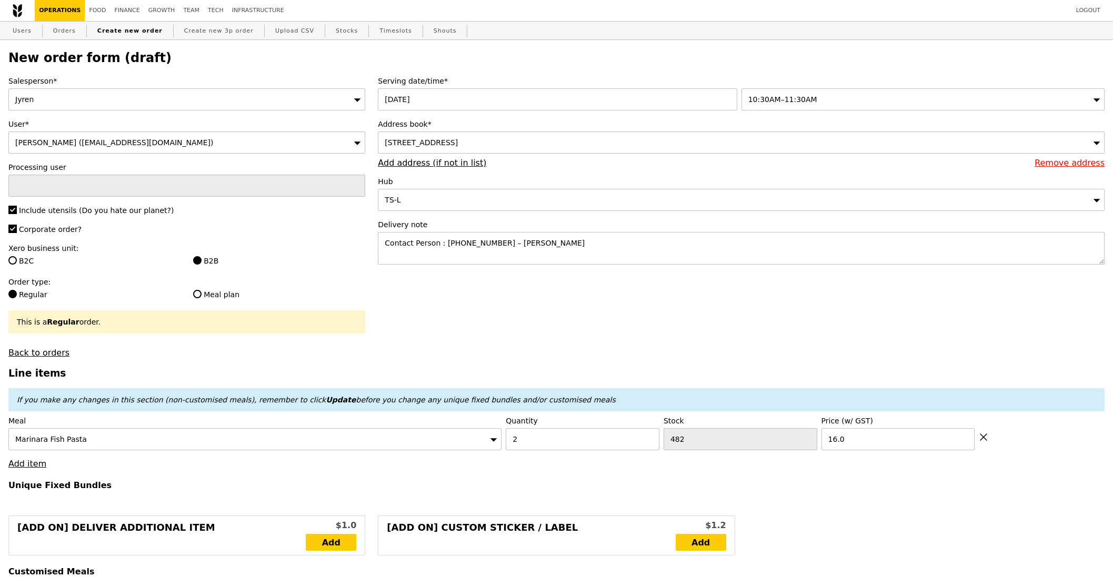
type input "Loading..."
type input "32.00"
type input "6.97"
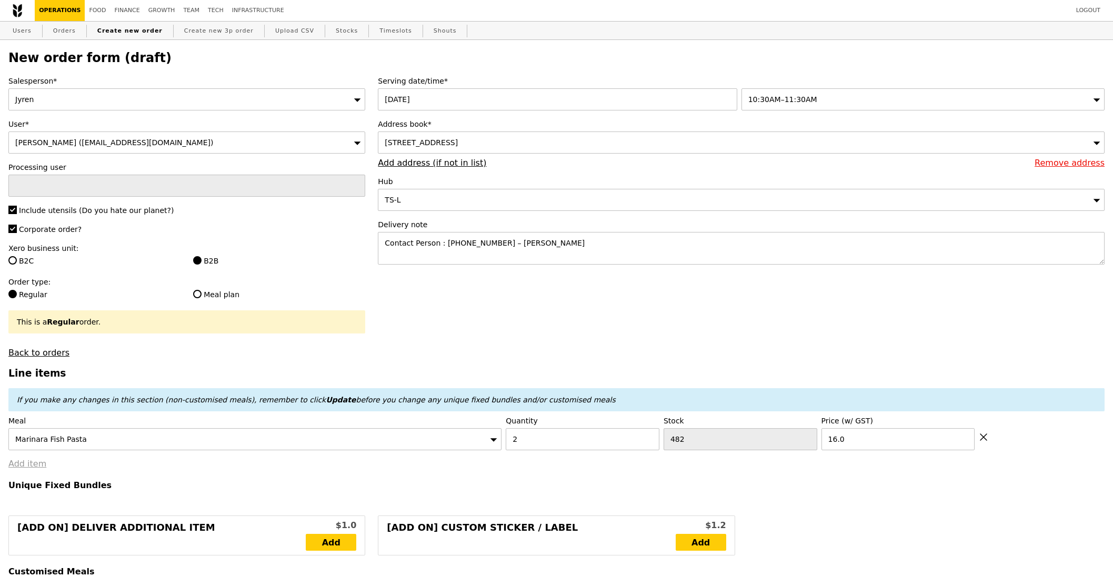
type input "7.60"
type input "41.55"
click at [33, 469] on link "Add item" at bounding box center [27, 464] width 38 height 10
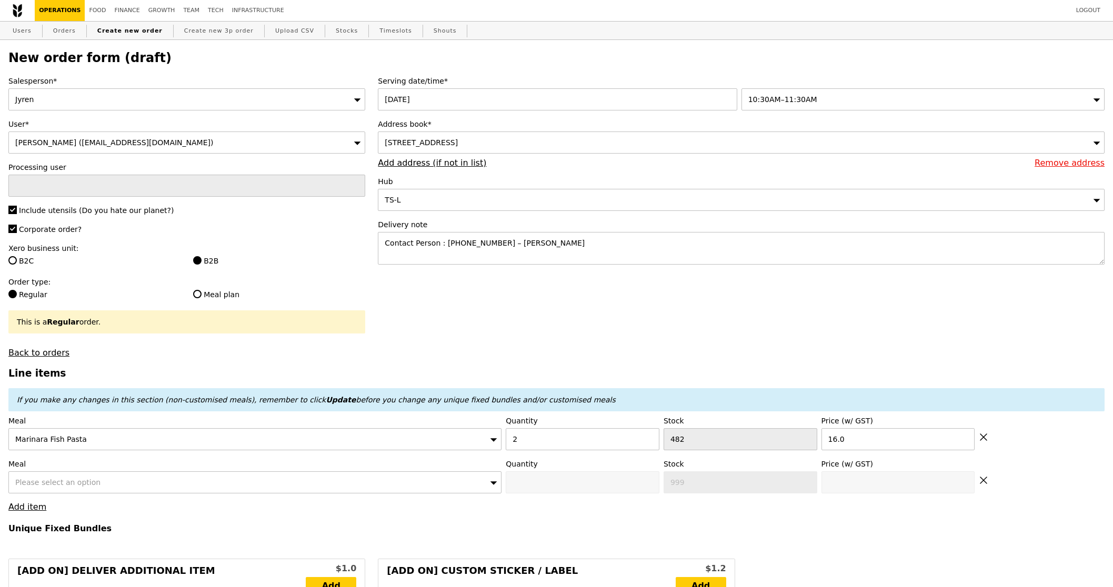
type input "Confirm"
click at [43, 478] on div "Please select an option" at bounding box center [254, 483] width 493 height 22
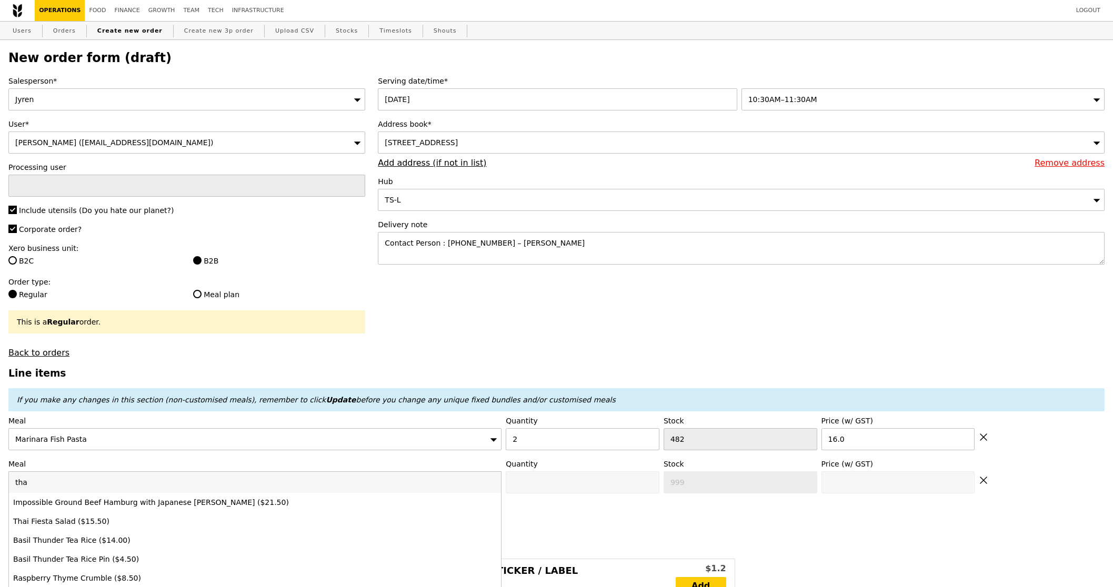
type input "thai"
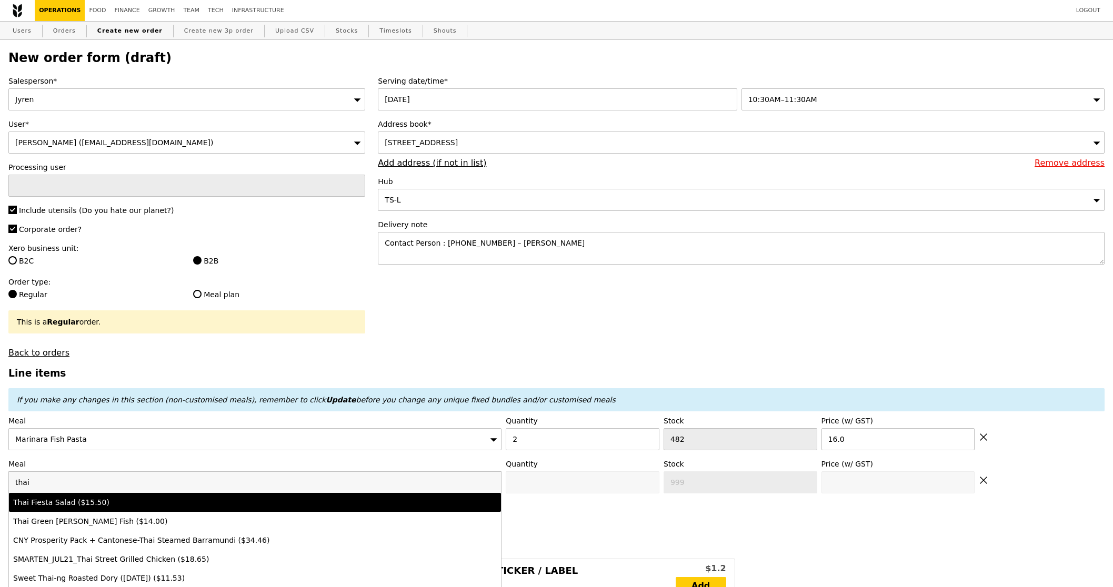
type input "Confirm anyway"
type input "0"
type input "495"
type input "15.5"
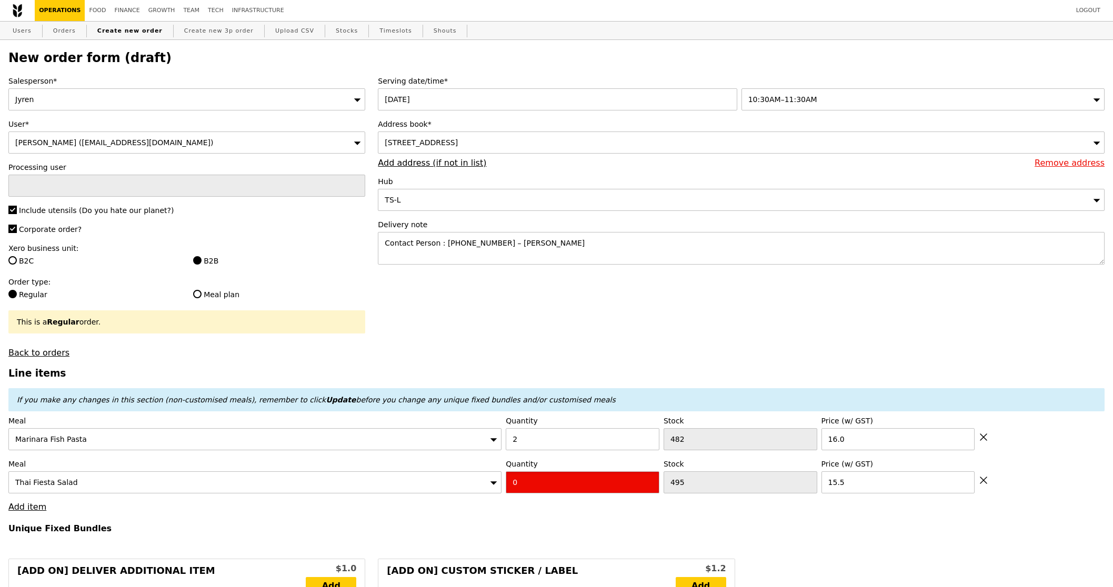
click at [608, 488] on input "0" at bounding box center [583, 483] width 154 height 22
type input "Confirm"
type input "1"
drag, startPoint x: 541, startPoint y: 507, endPoint x: 310, endPoint y: 529, distance: 232.1
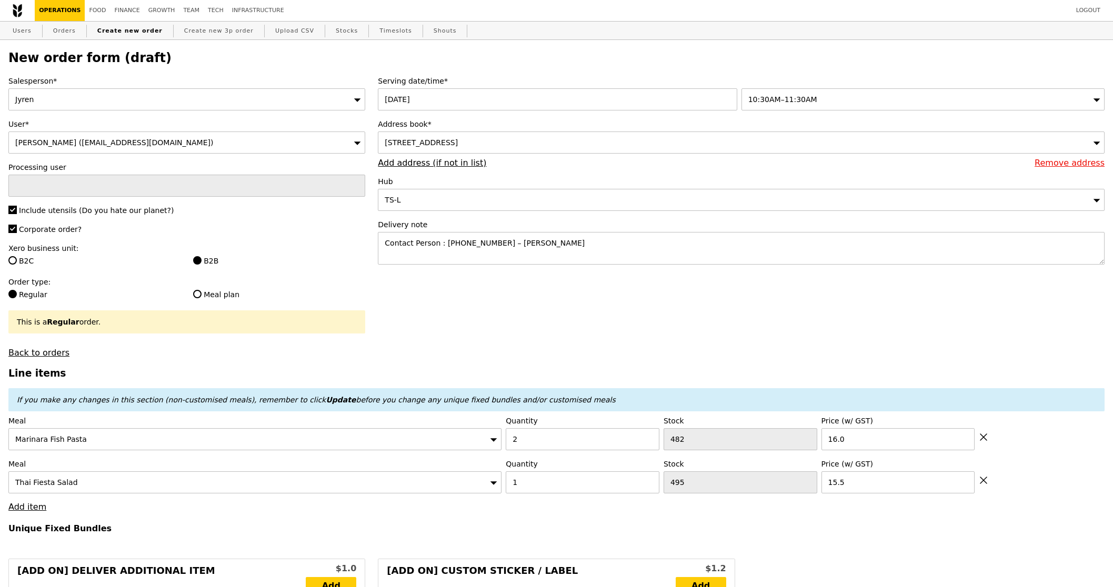
click at [24, 506] on link "Add item" at bounding box center [27, 507] width 38 height 10
type input "Loading..."
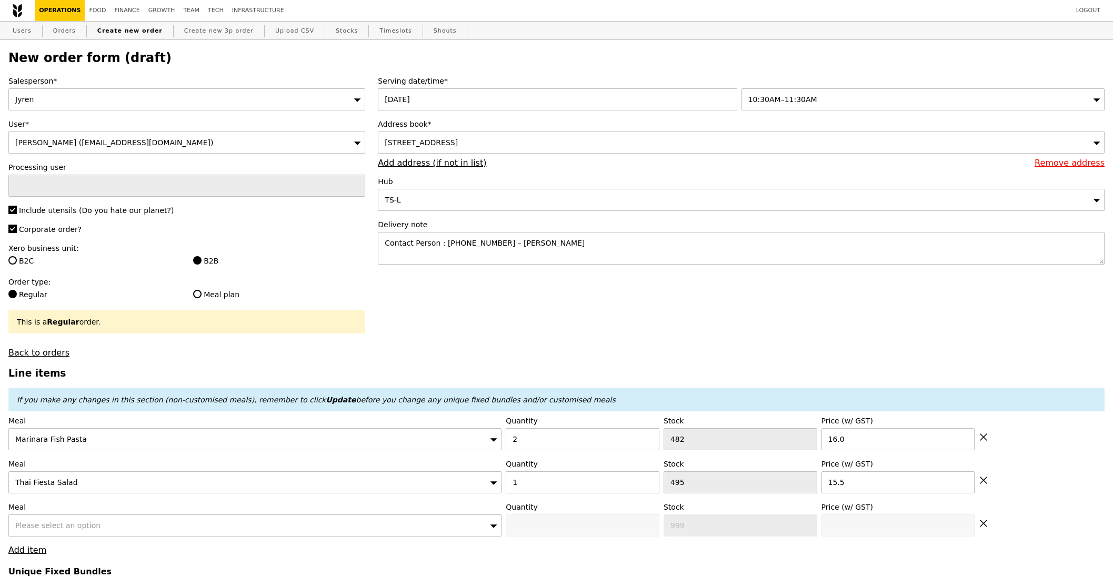
type input "47.50"
type input "5.55"
type input "6.05"
type input "55.50"
click at [49, 527] on span "Please select an option" at bounding box center [57, 525] width 85 height 8
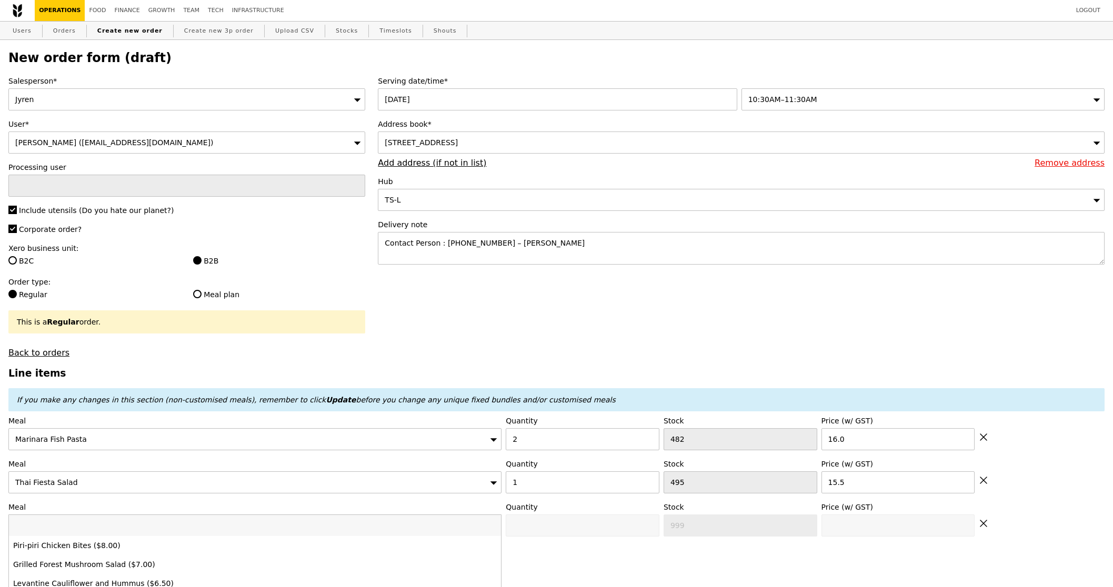
type input "Confirm"
type input "honey"
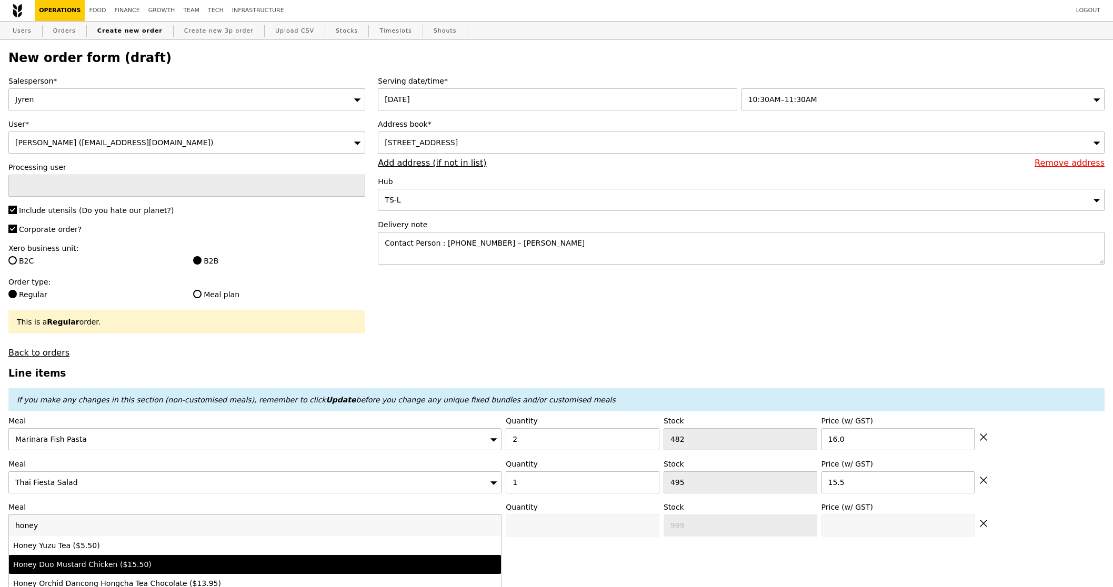
type input "Confirm anyway"
type input "0"
type input "463"
type input "15.5"
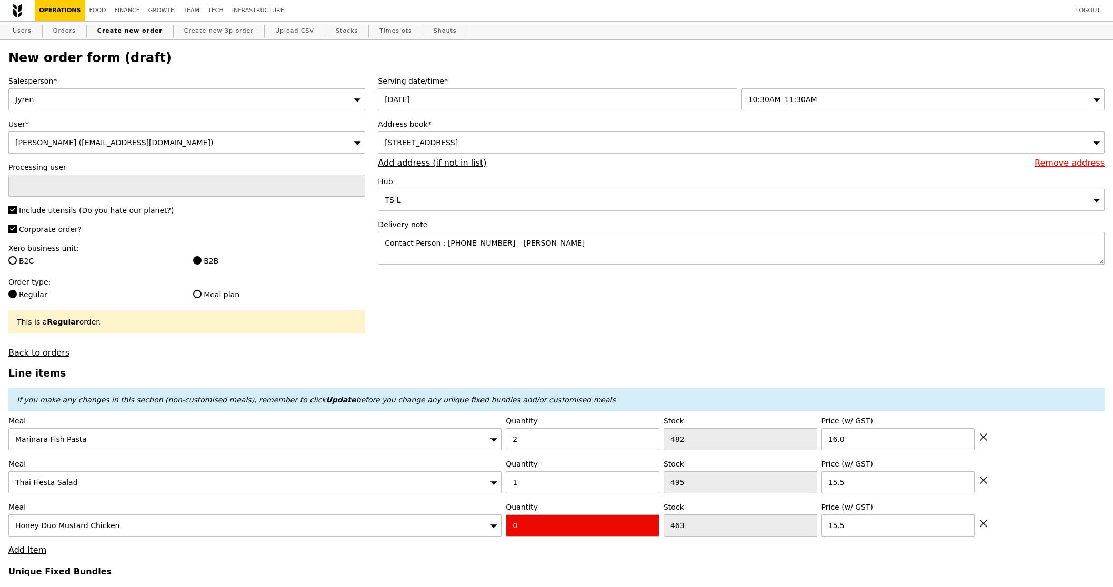
click at [596, 527] on input "0" at bounding box center [583, 526] width 154 height 22
type input "Confirm"
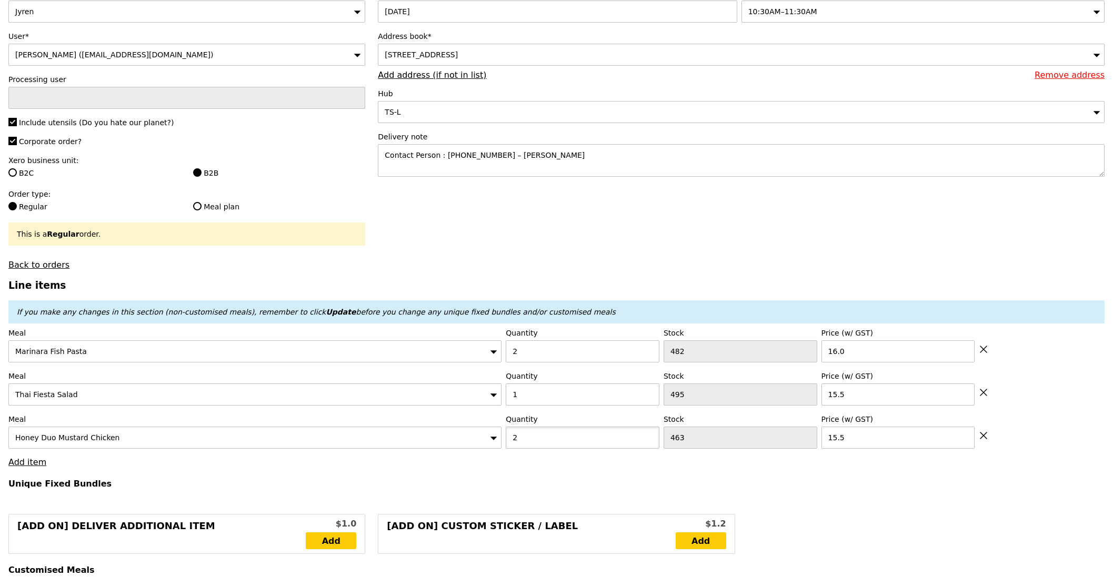
scroll to position [166, 0]
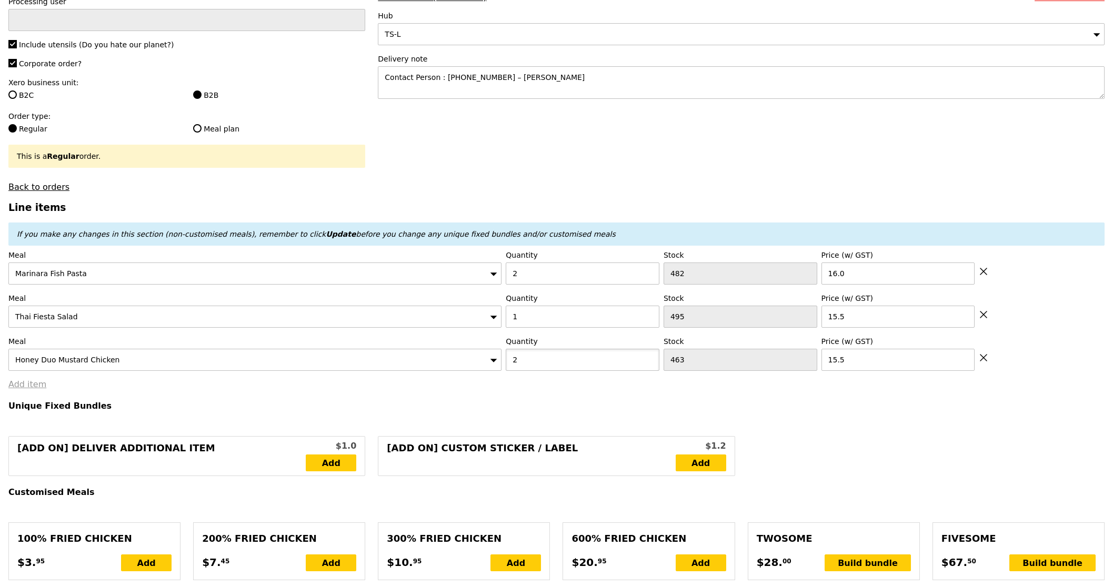
type input "2"
click at [28, 388] on link "Add item" at bounding box center [27, 384] width 38 height 10
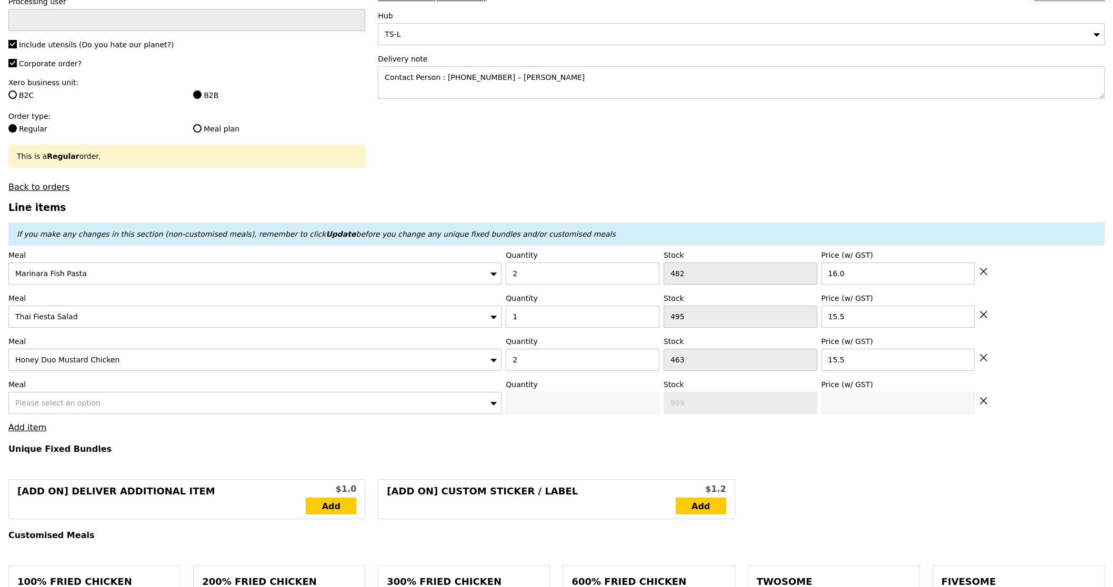
click at [116, 404] on div "Please select an option" at bounding box center [254, 403] width 493 height 22
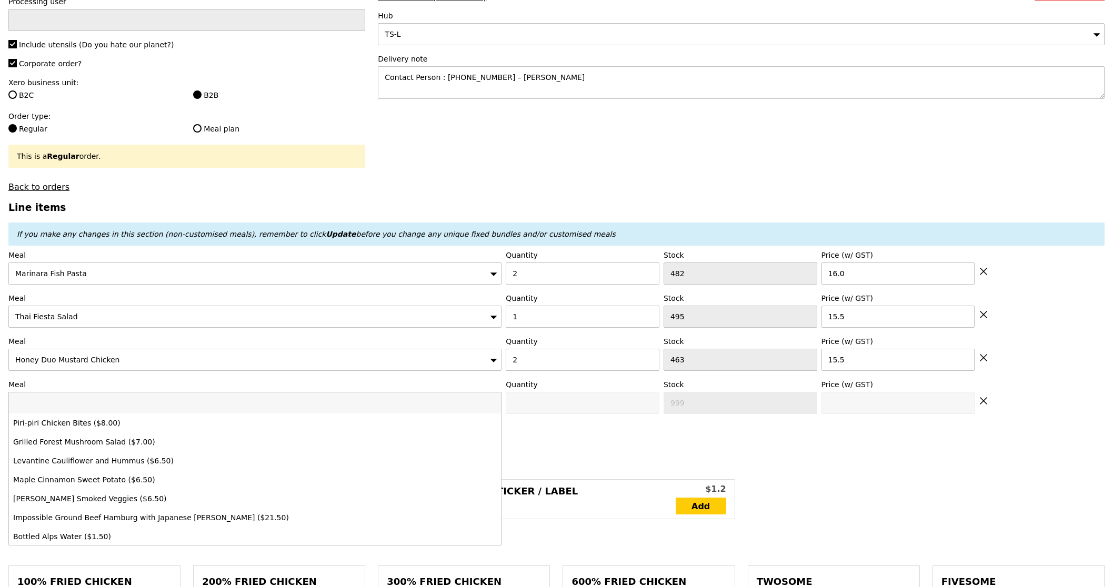
type input "Loading..."
type input "78.50"
type input "3.62"
type input "3.95"
type input "84.40"
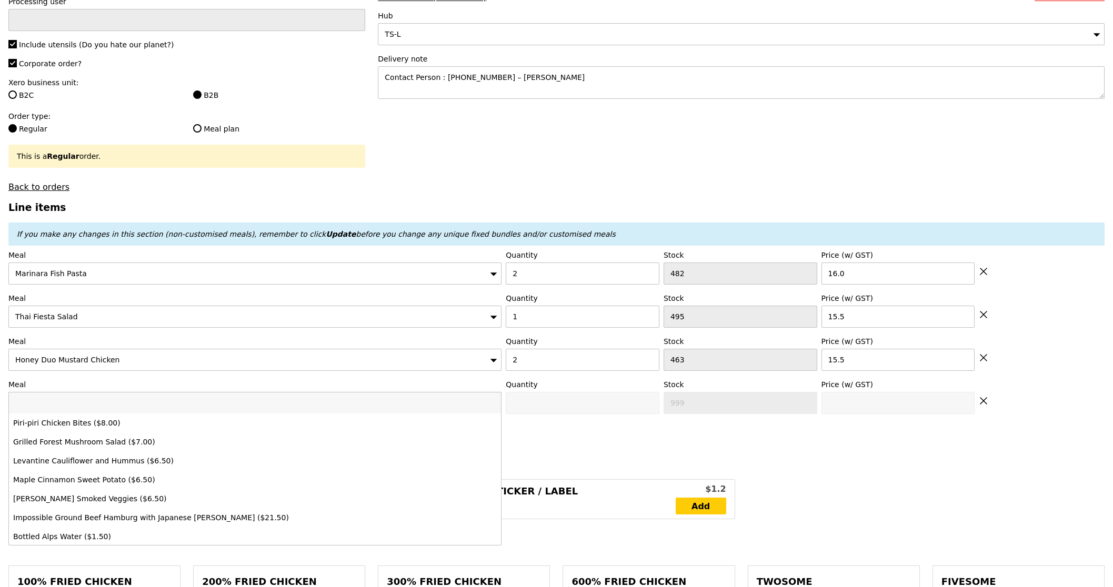
type input "Confirm"
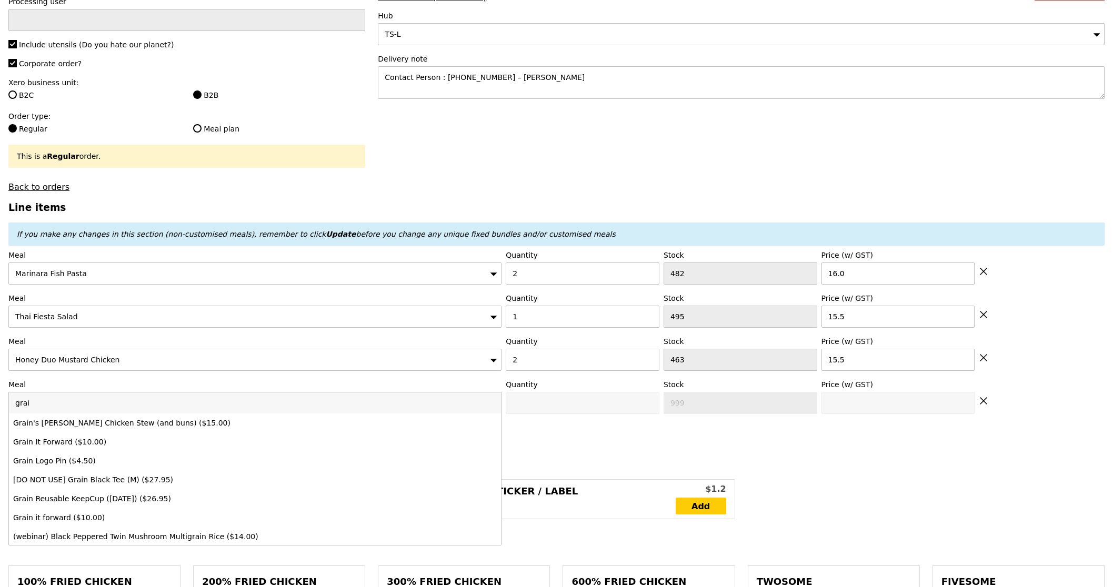
type input "grain"
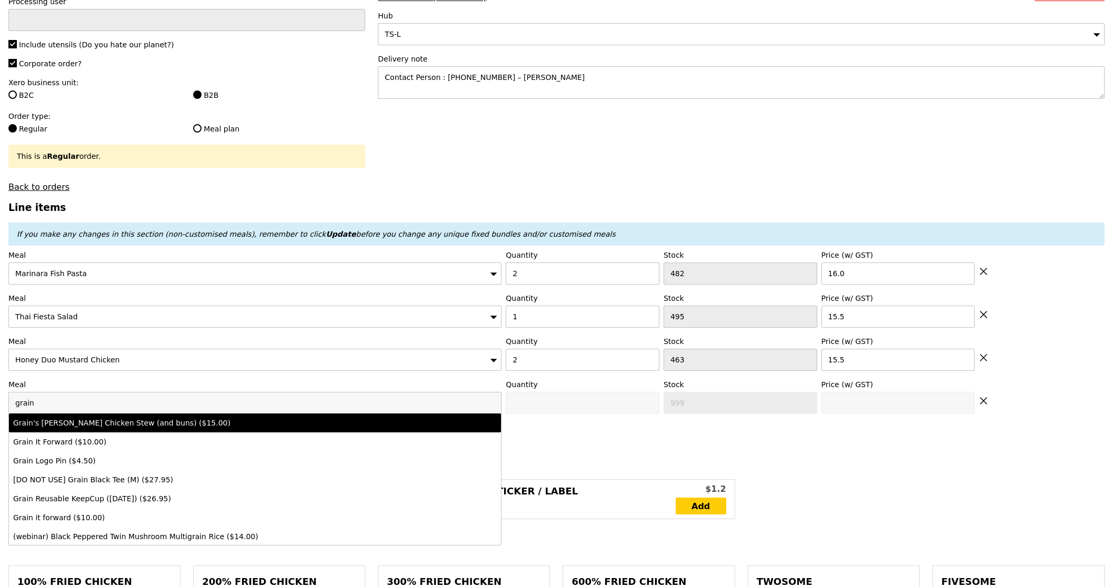
type input "Confirm anyway"
type input "0"
type input "485"
type input "15.0"
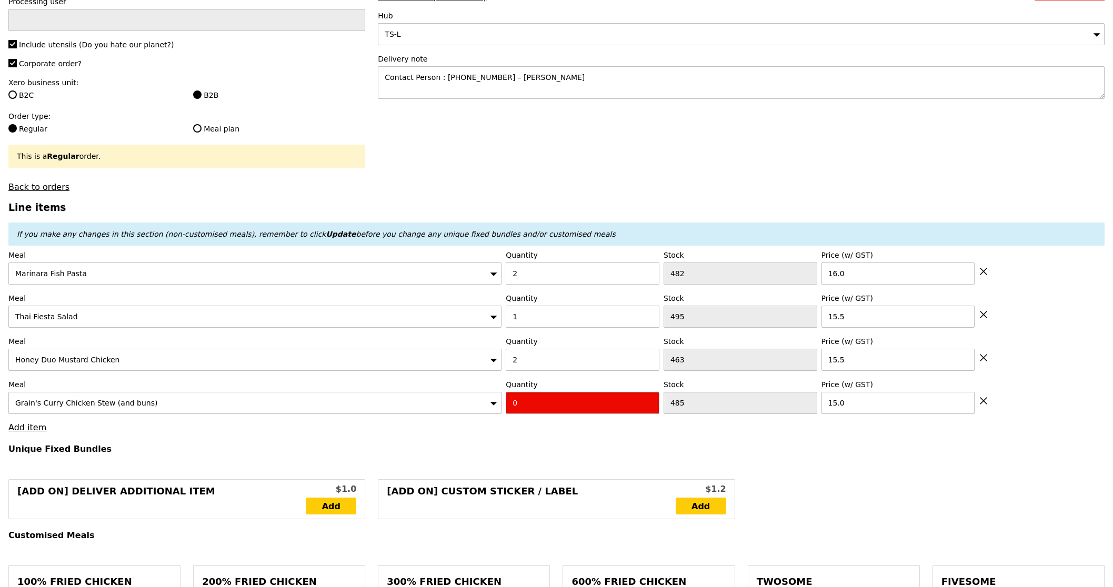
click at [586, 400] on input "0" at bounding box center [583, 403] width 154 height 22
type input "Confirm"
type input "1"
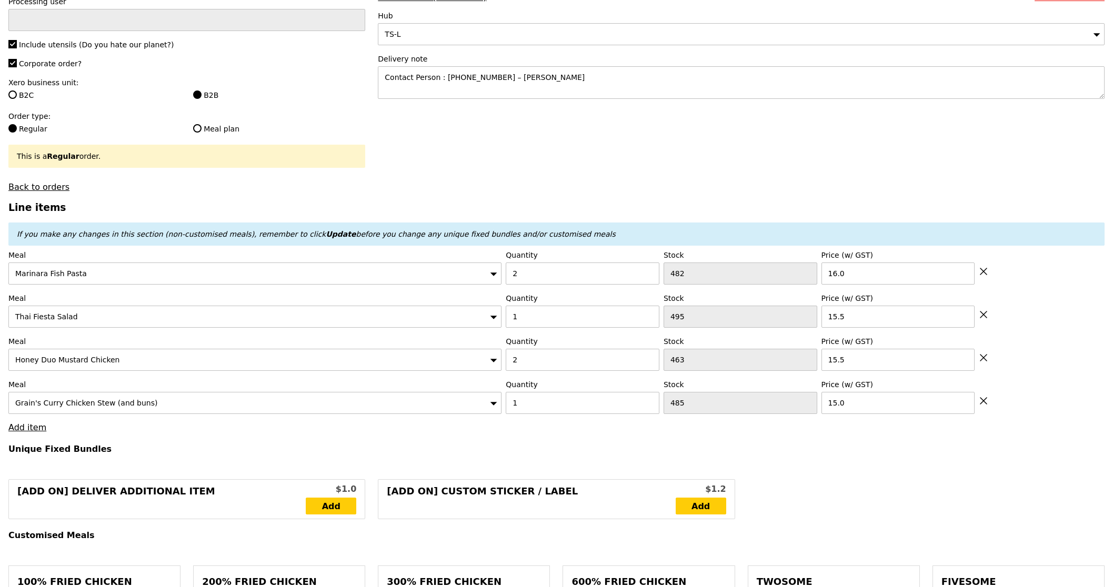
type input "Loading..."
type input "93.50"
type input "99.40"
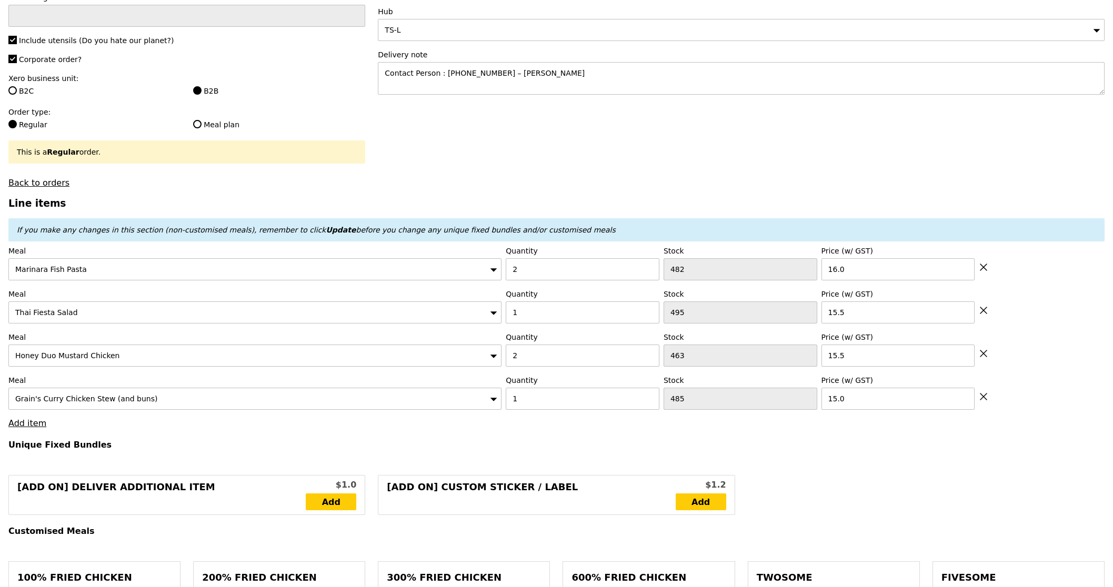
type input "Confirm"
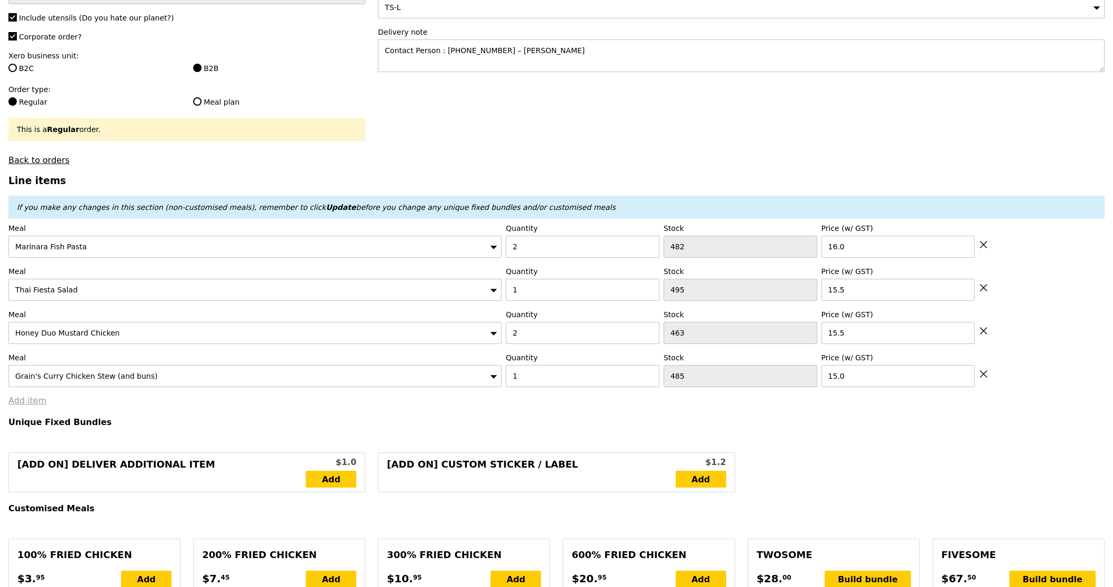
click at [38, 397] on link "Add item" at bounding box center [27, 401] width 38 height 10
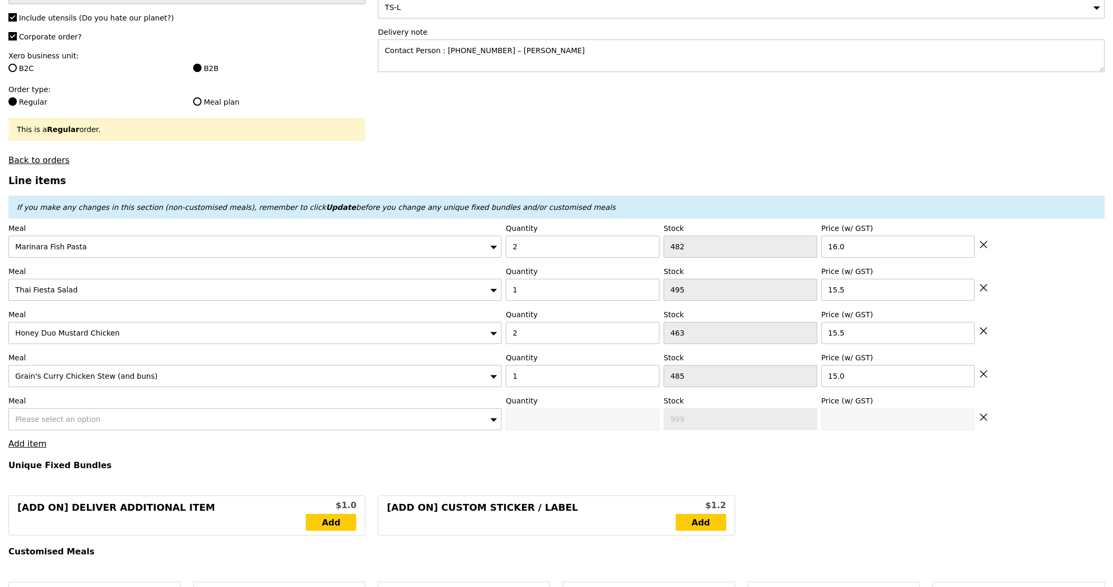
click at [53, 418] on span "Please select an option" at bounding box center [57, 419] width 85 height 8
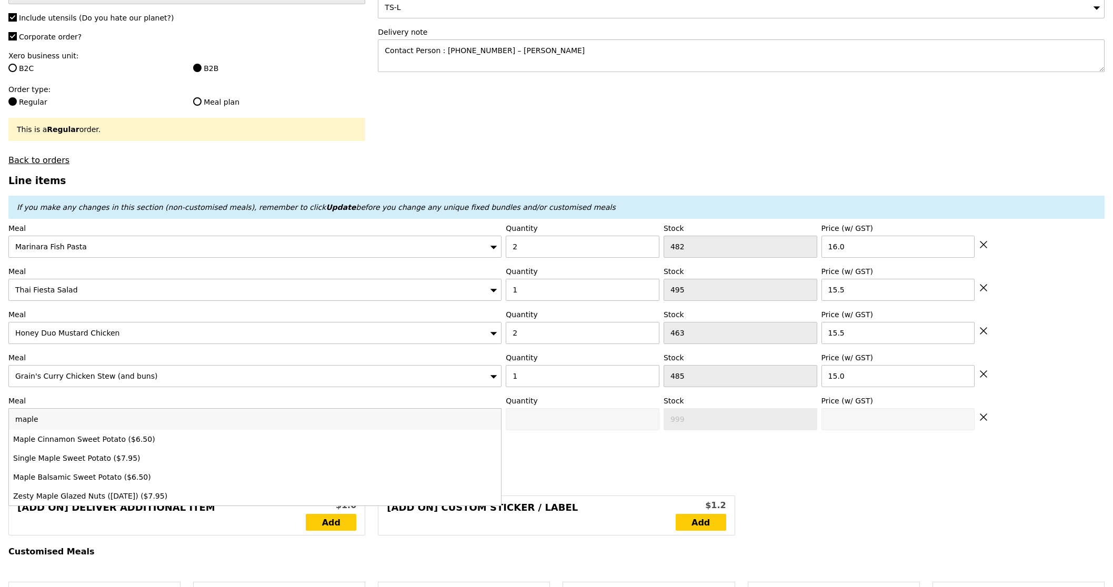
type input "maple c"
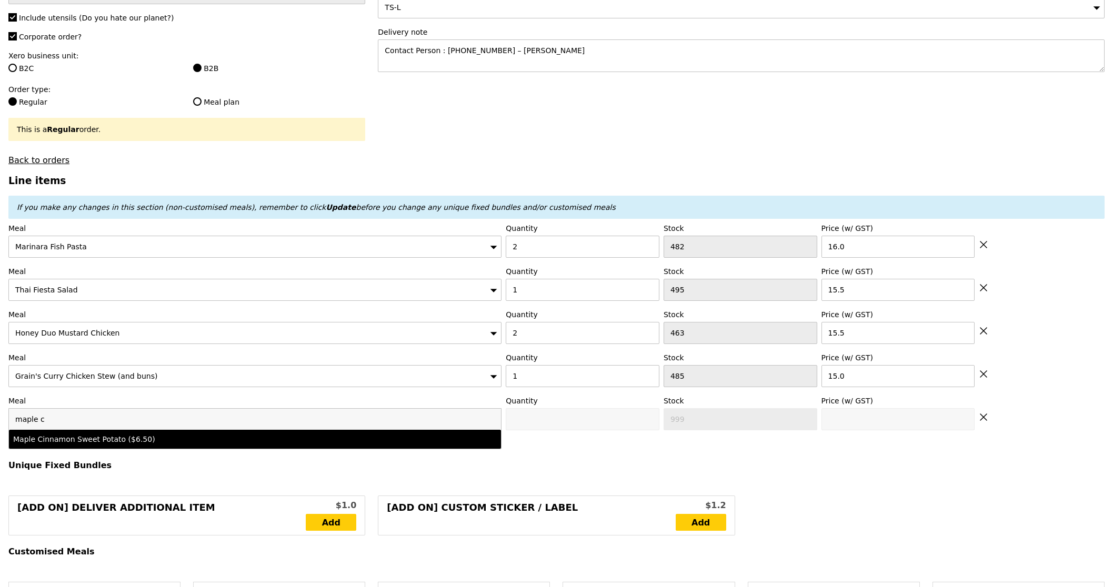
type input "Confirm anyway"
type input "0"
type input "498"
type input "6.5"
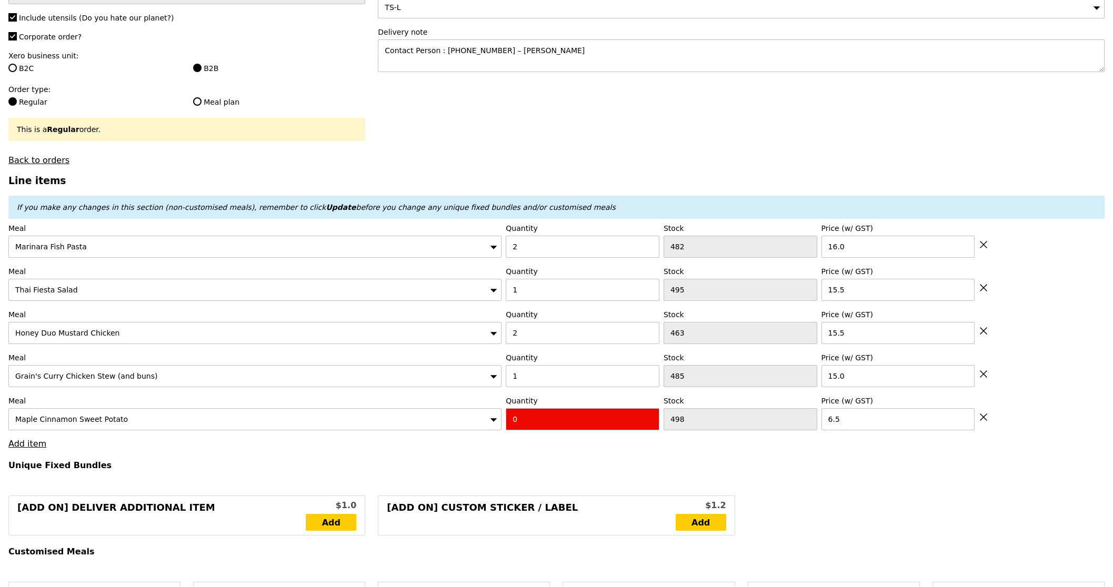
click at [553, 418] on input "0" at bounding box center [583, 419] width 154 height 22
type input "Confirm"
type input "1"
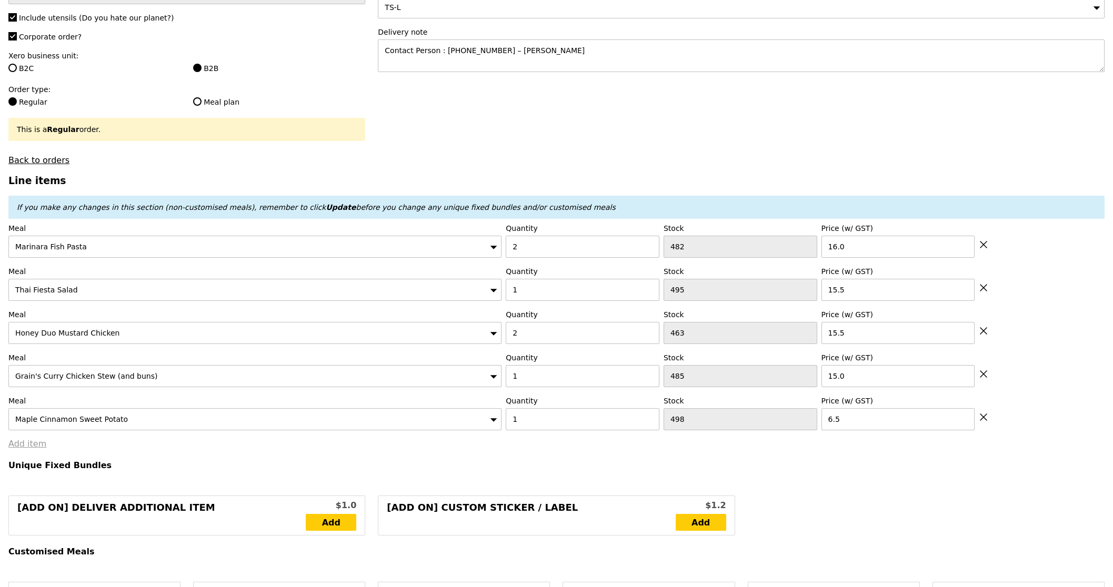
click at [14, 445] on link "Add item" at bounding box center [27, 444] width 38 height 10
type input "Loading..."
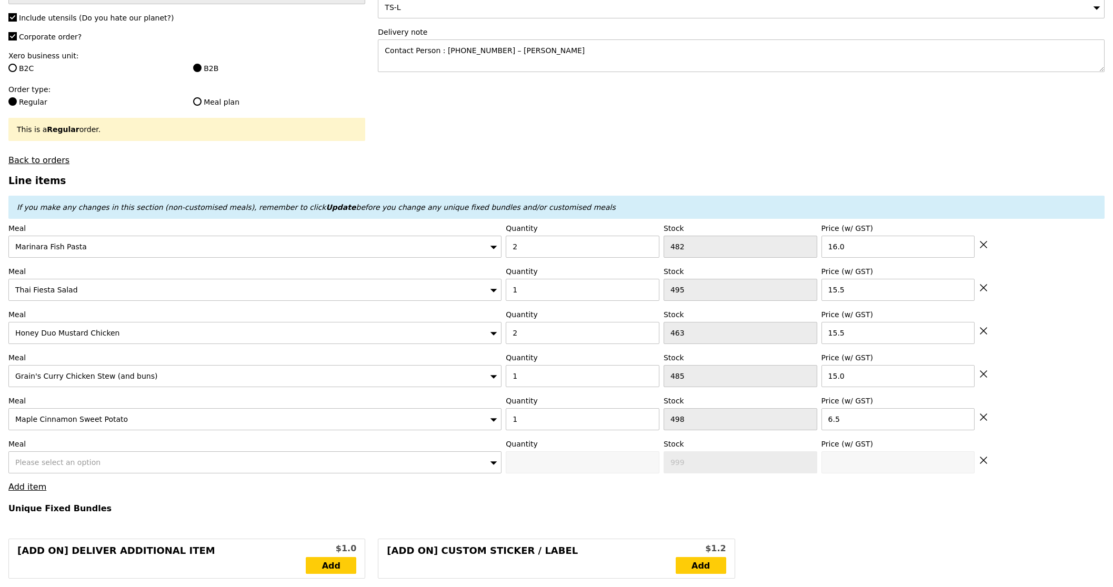
type input "100.00"
type input "105.90"
type input "Confirm"
click at [117, 463] on div "Please select an option" at bounding box center [254, 463] width 493 height 22
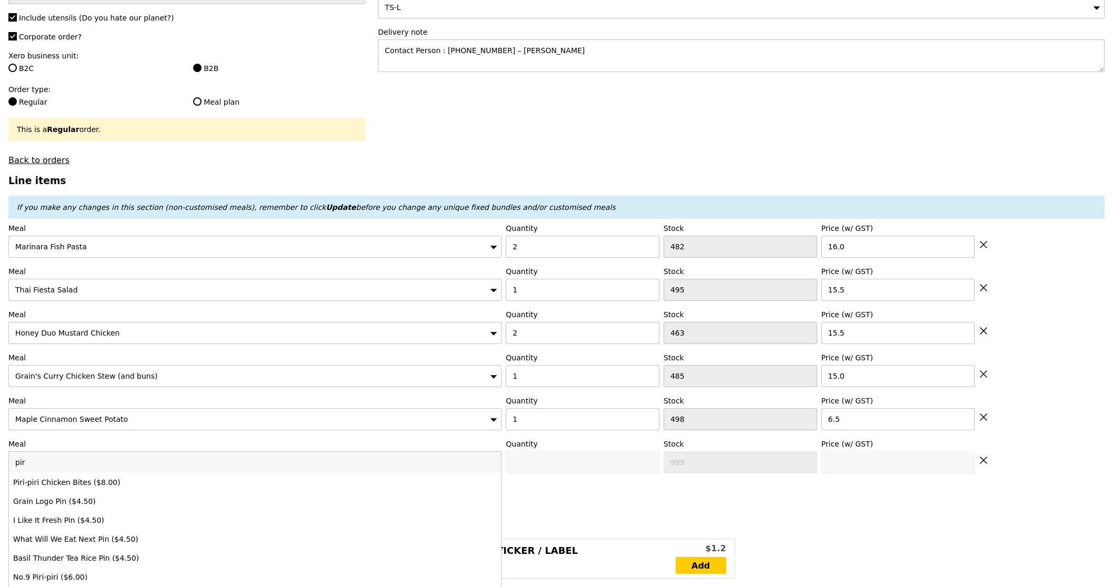
type input "piri"
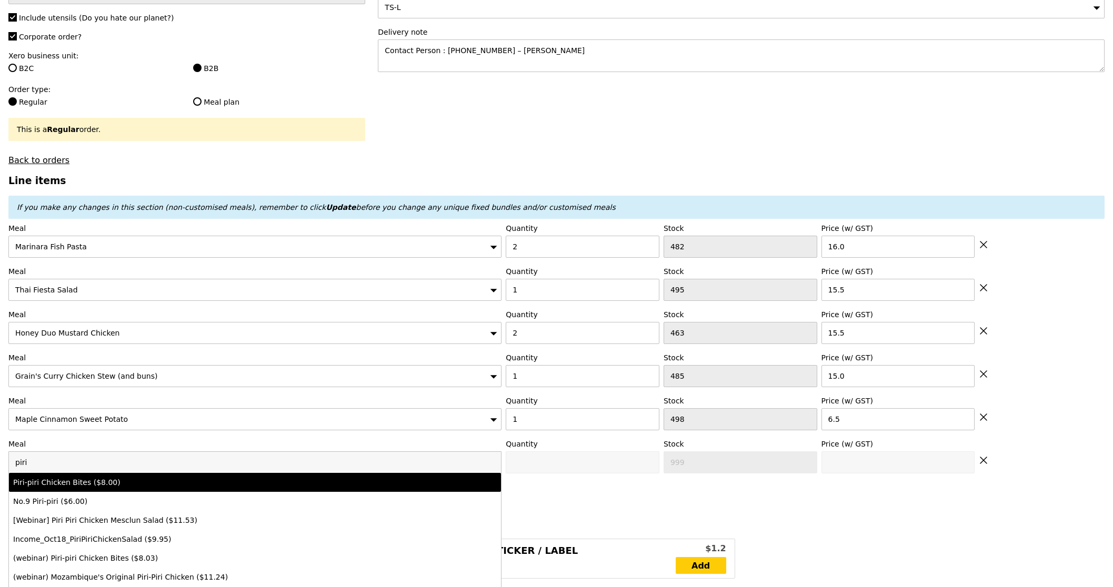
type input "Confirm anyway"
type input "0"
type input "500"
type input "8.0"
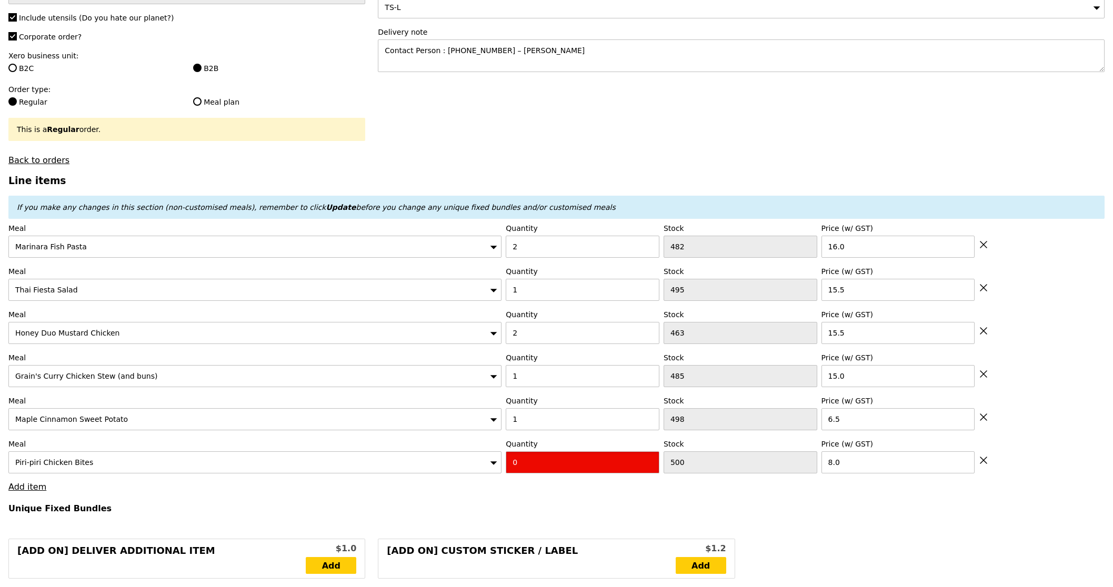
click at [568, 473] on input "0" at bounding box center [583, 463] width 154 height 22
type input "Confirm"
type input "2"
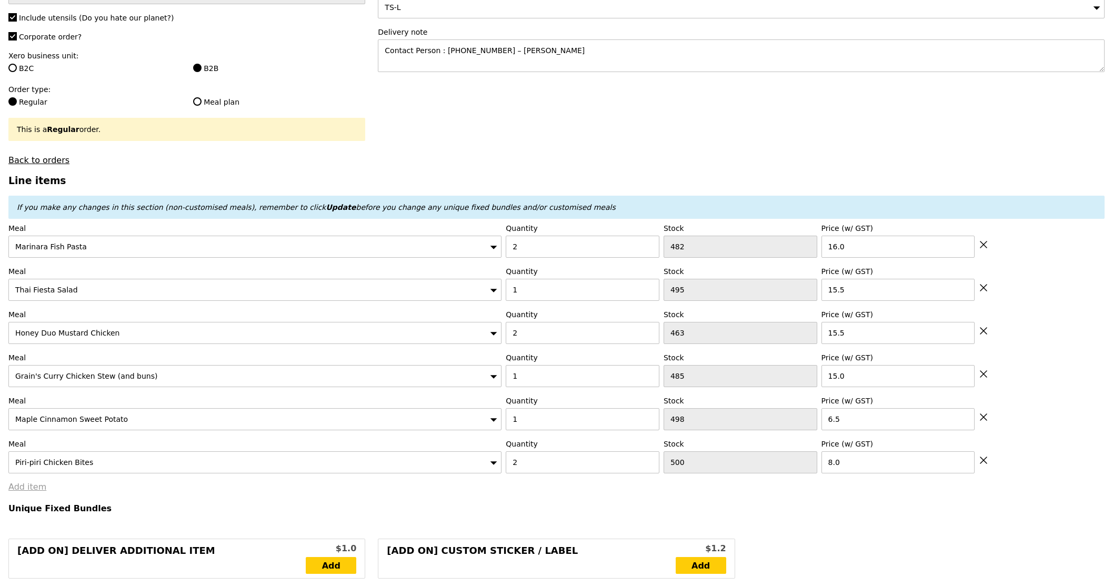
click at [13, 488] on link "Add item" at bounding box center [27, 487] width 38 height 10
type input "Loading..."
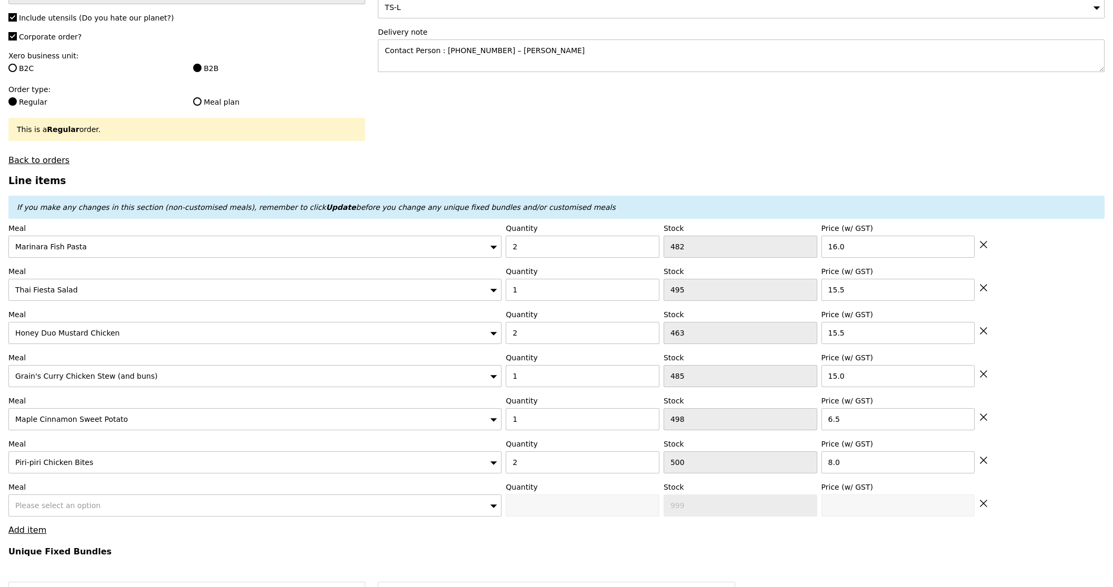
click at [47, 506] on span "Please select an option" at bounding box center [57, 505] width 85 height 8
type input "116.00"
type input "121.90"
type input "Confirm"
type input "season"
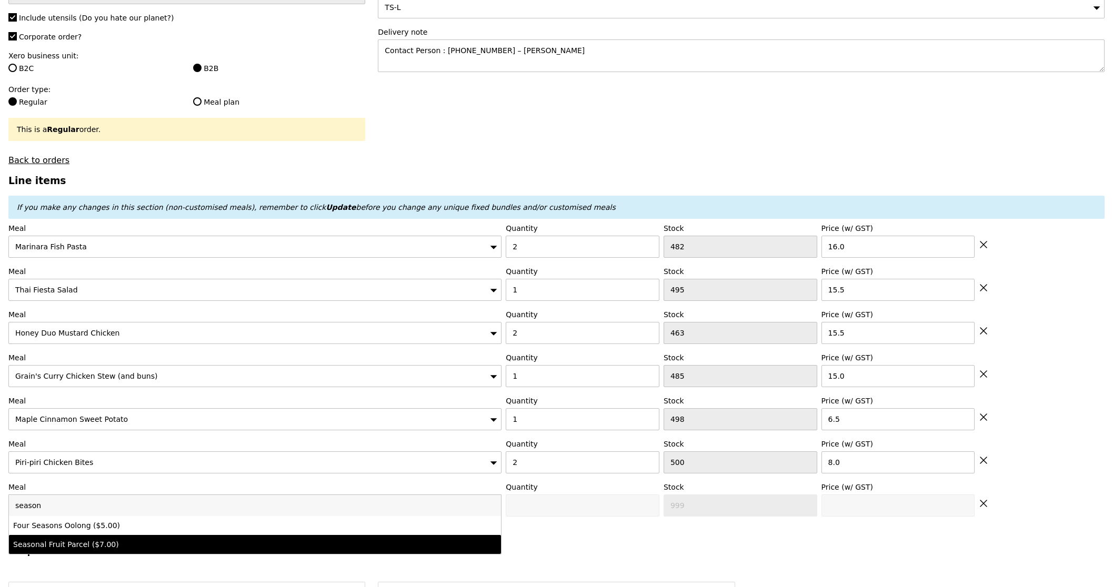
type input "Confirm anyway"
type input "0"
type input "500"
type input "7.0"
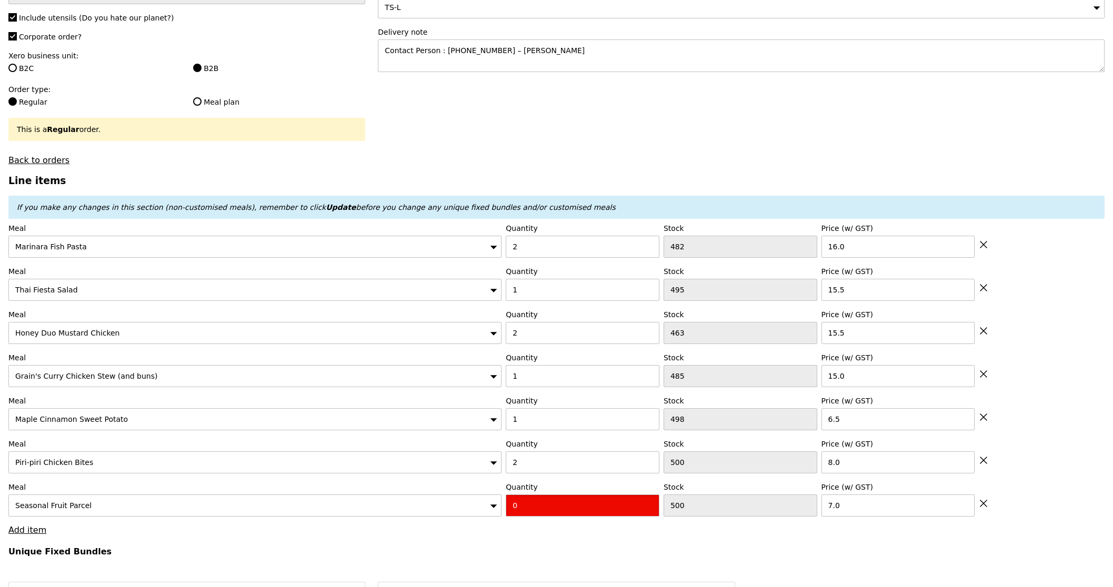
click at [575, 514] on input "0" at bounding box center [583, 506] width 154 height 22
type input "Confirm"
type input "3"
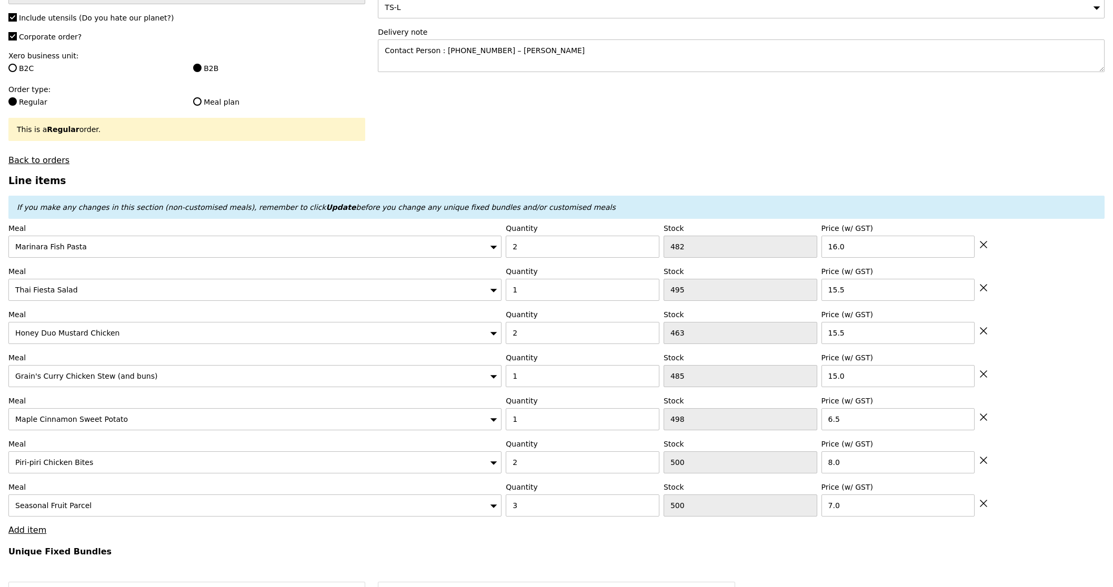
type input "Loading..."
type input "137.00"
type input "142.90"
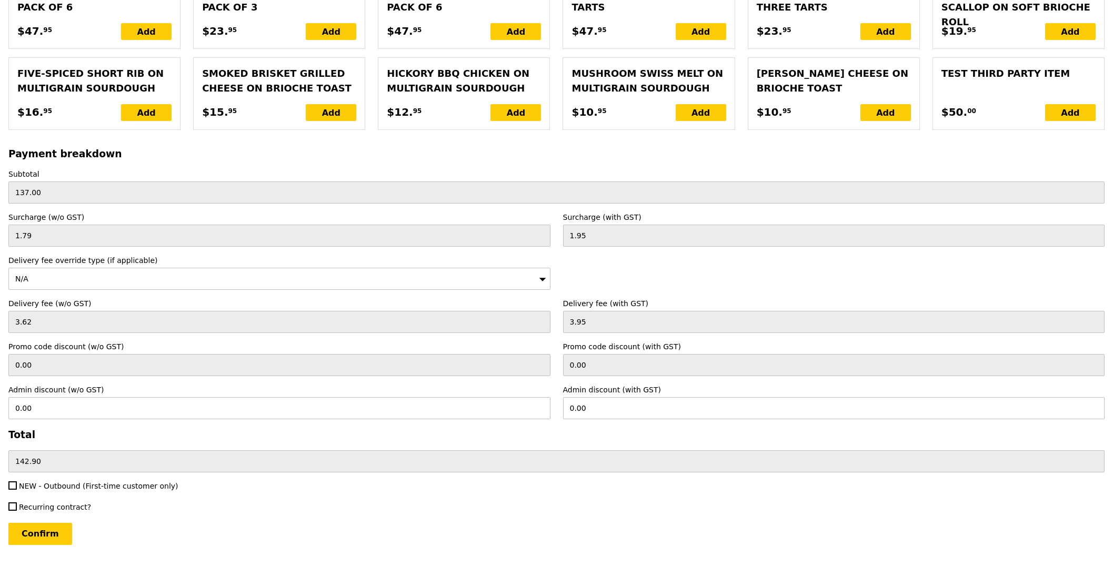
scroll to position [2435, 0]
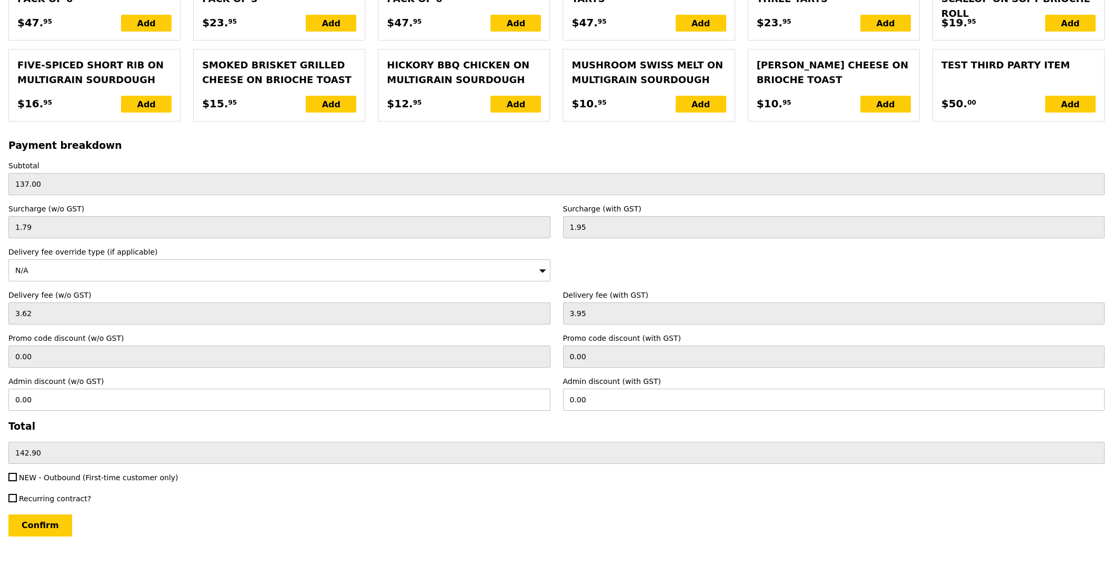
click at [50, 523] on input "Confirm" at bounding box center [40, 526] width 64 height 22
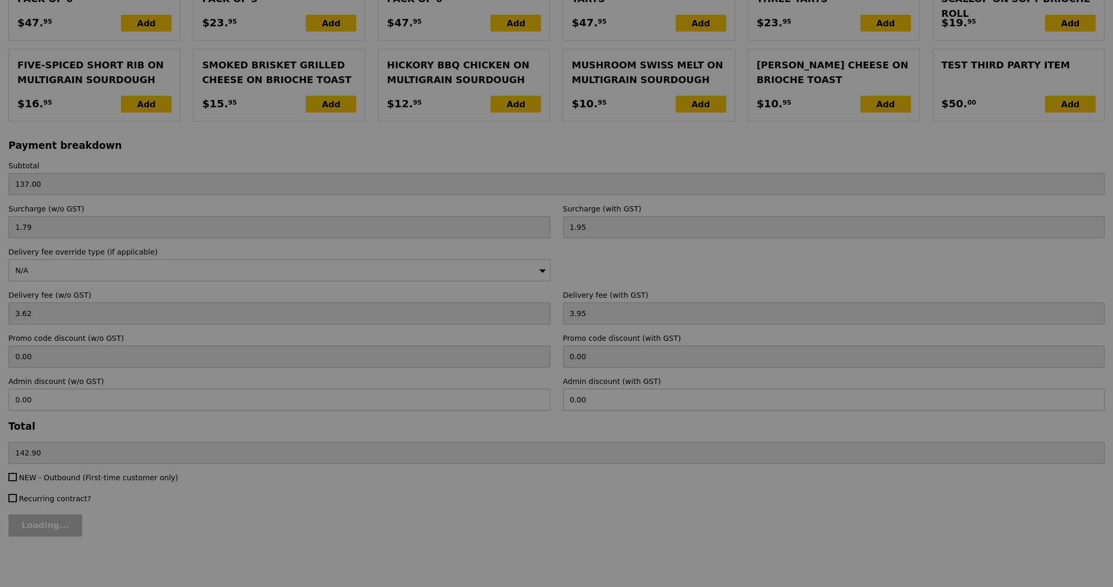
type input "Loading..."
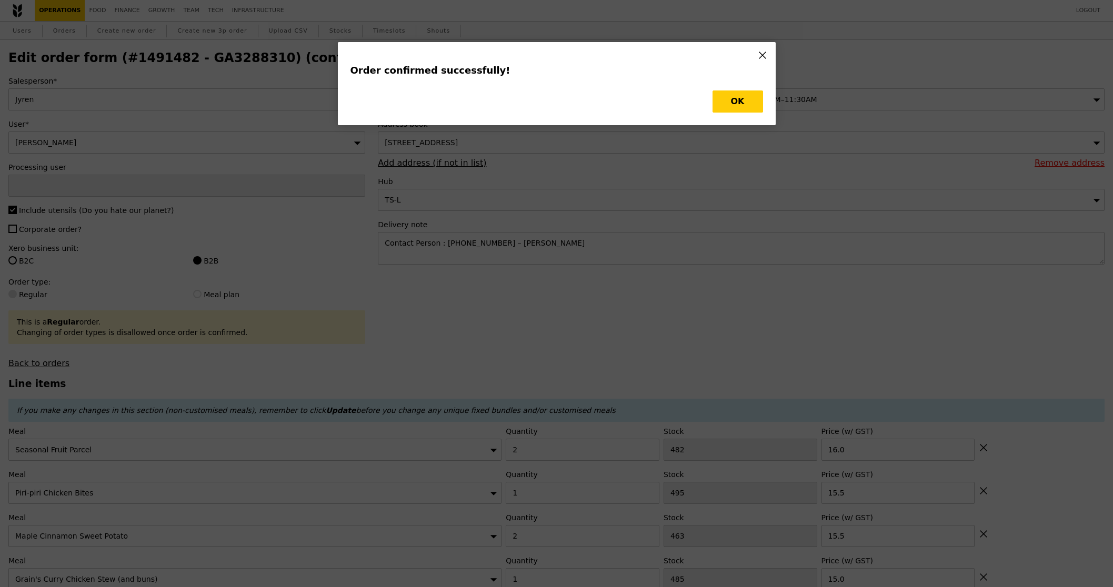
type input "Sandy"
type input "Loading..."
checkbox input "false"
type input "3"
type input "500"
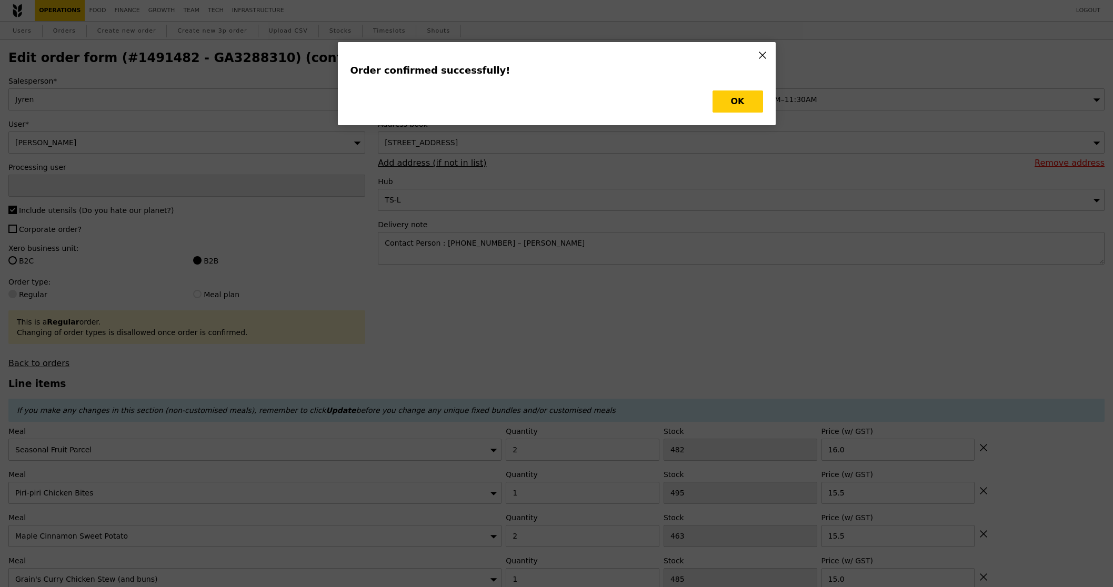
type input "7.00"
type input "2"
type input "500"
type input "8.00"
type input "1"
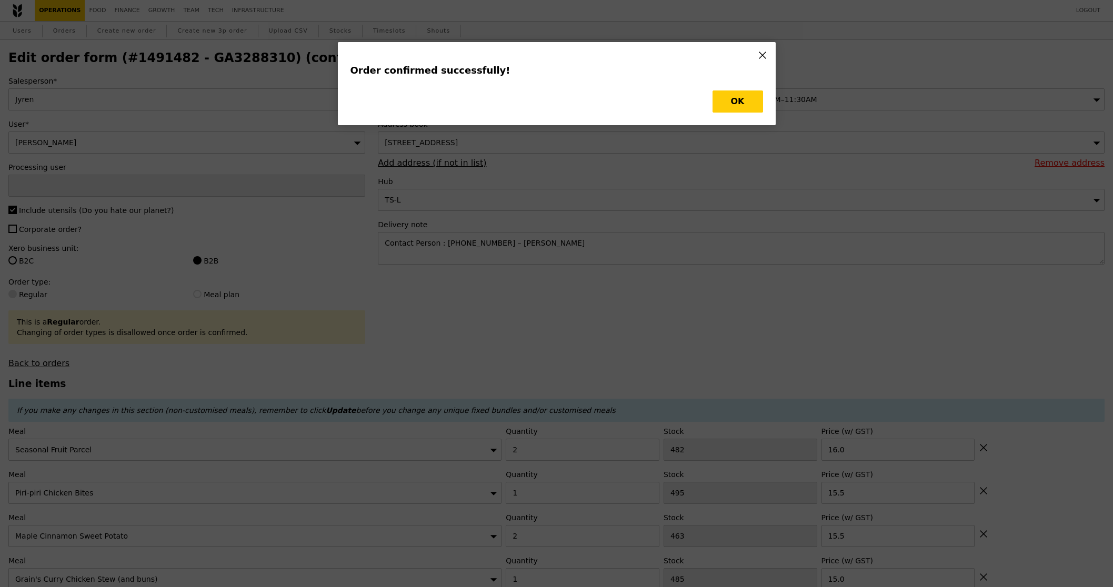
type input "498"
type input "6.50"
type input "15.00"
type input "2"
type input "463"
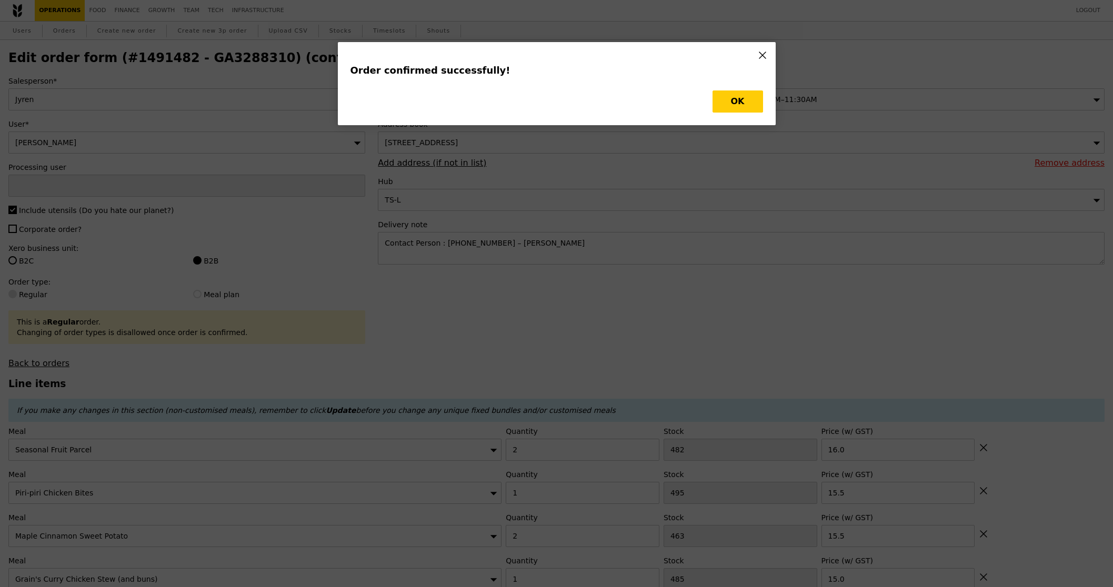
type input "15.50"
type input "1"
type input "495"
type input "15.50"
type input "2"
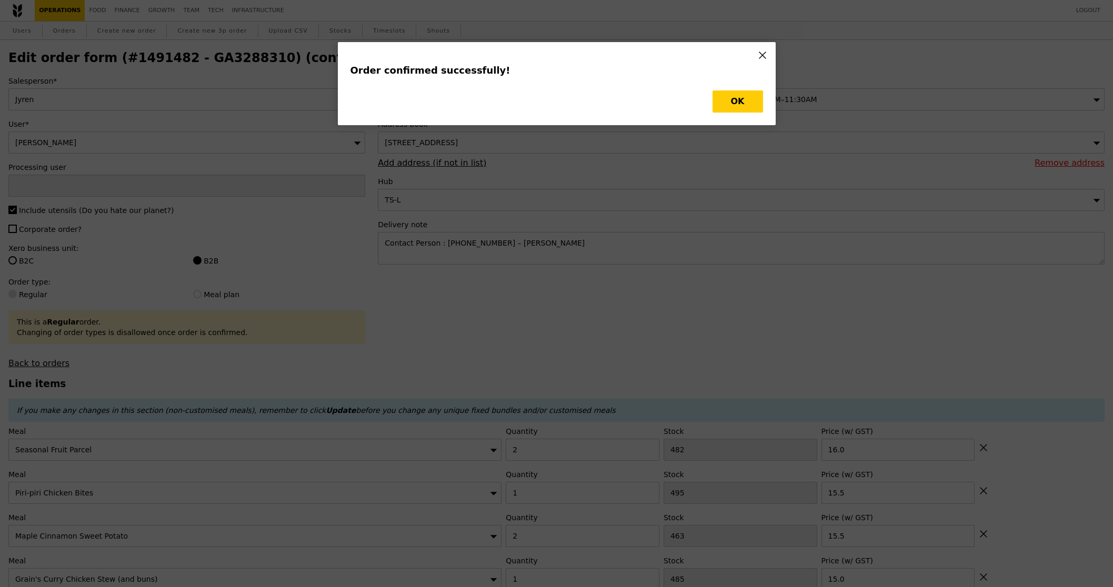
type input "482"
type input "16.00"
type input "497"
type input "498"
type input "497"
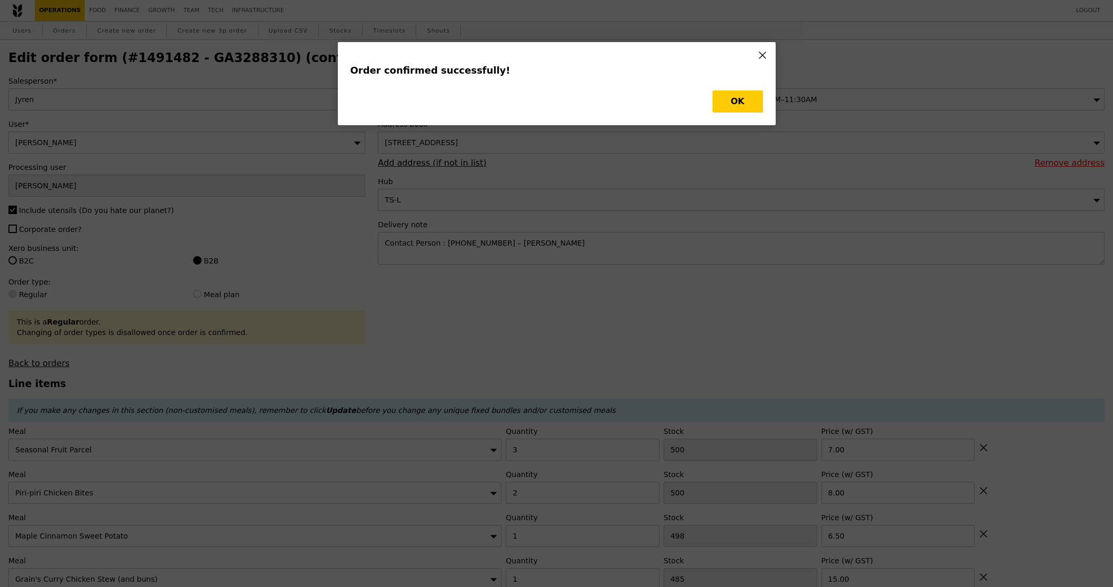
type input "484"
type input "461"
type input "494"
type input "480"
type input "Update"
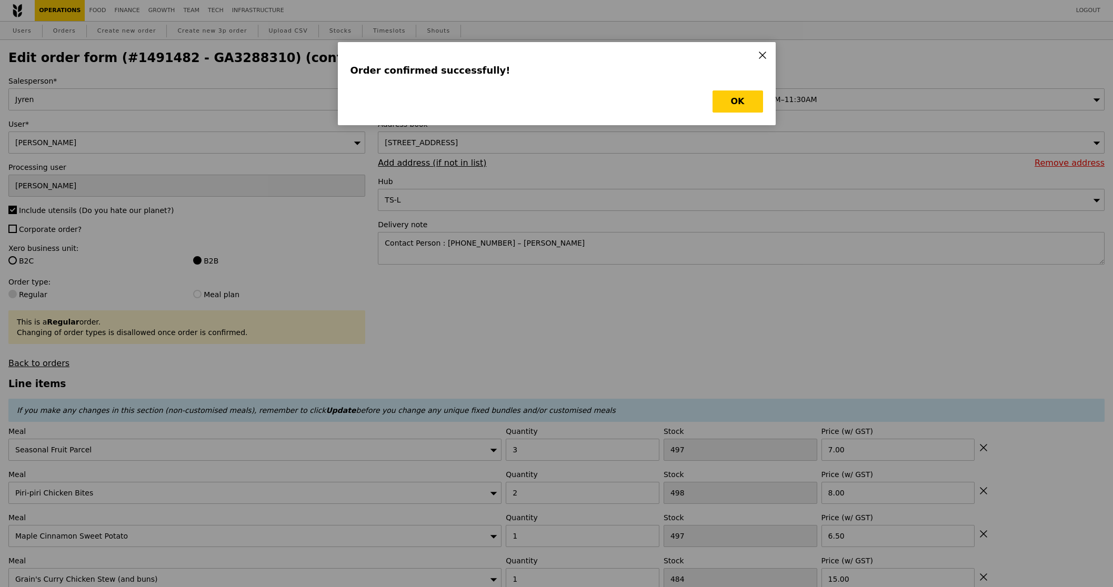
click at [770, 101] on div "Order confirmed successfully! OK" at bounding box center [557, 83] width 438 height 83
click at [755, 99] on button "OK" at bounding box center [738, 102] width 51 height 22
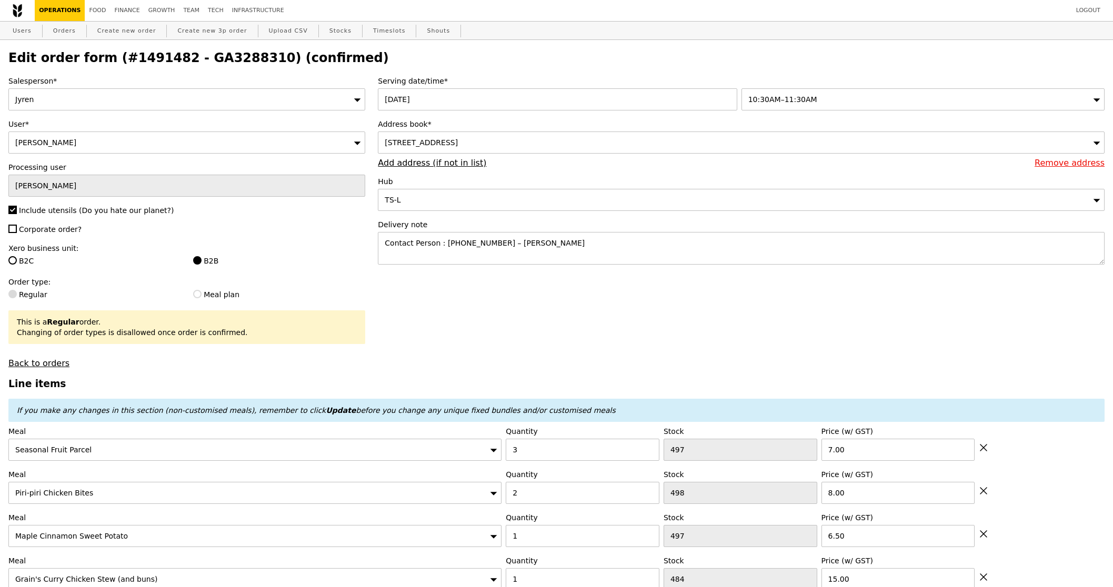
click at [220, 55] on h2 "Edit order form (#1491482 - GA3288310) (confirmed)" at bounding box center [556, 58] width 1096 height 15
click at [219, 55] on h2 "Edit order form (#1491482 - GA3288310) (confirmed)" at bounding box center [556, 58] width 1096 height 15
copy h2 "GA3288310"
click at [55, 22] on link "Orders" at bounding box center [64, 31] width 31 height 19
select select "100"
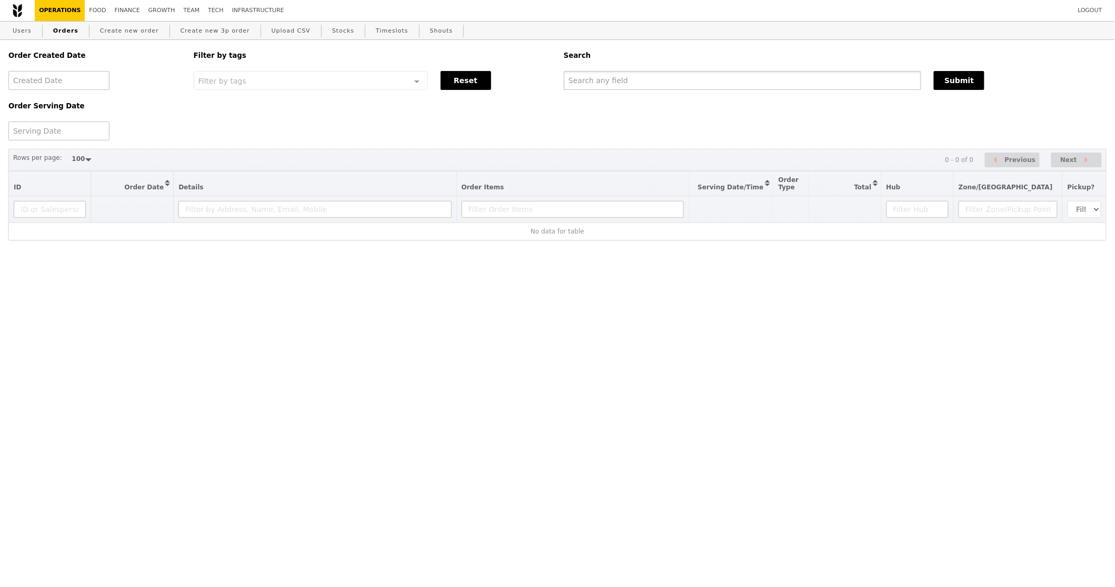
click at [852, 82] on input "text" at bounding box center [742, 80] width 357 height 19
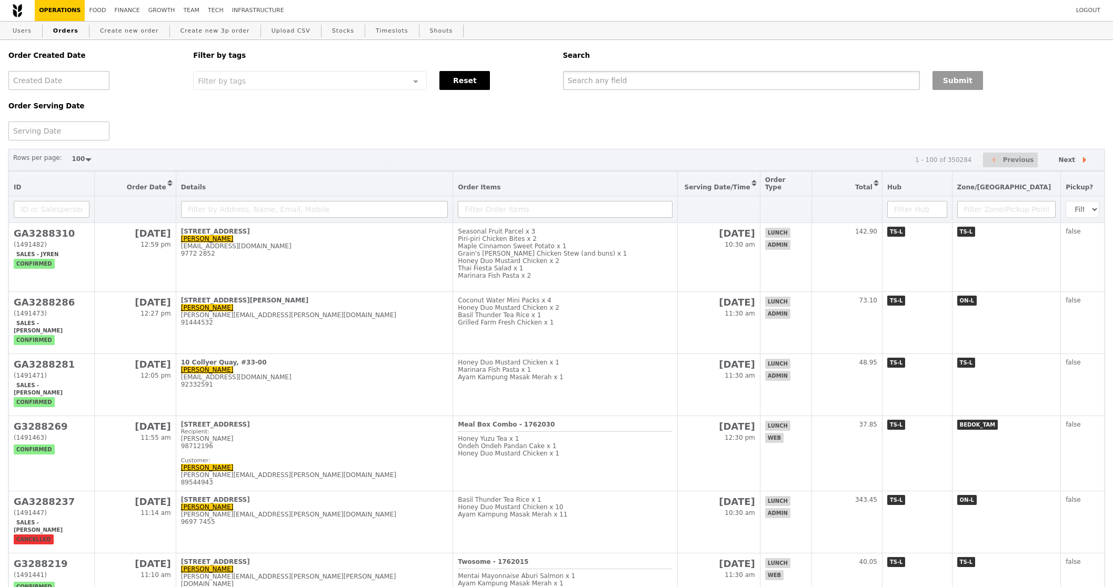
paste input "GA3288310"
type input "GA3288310"
click at [958, 82] on button "Submit" at bounding box center [957, 80] width 51 height 19
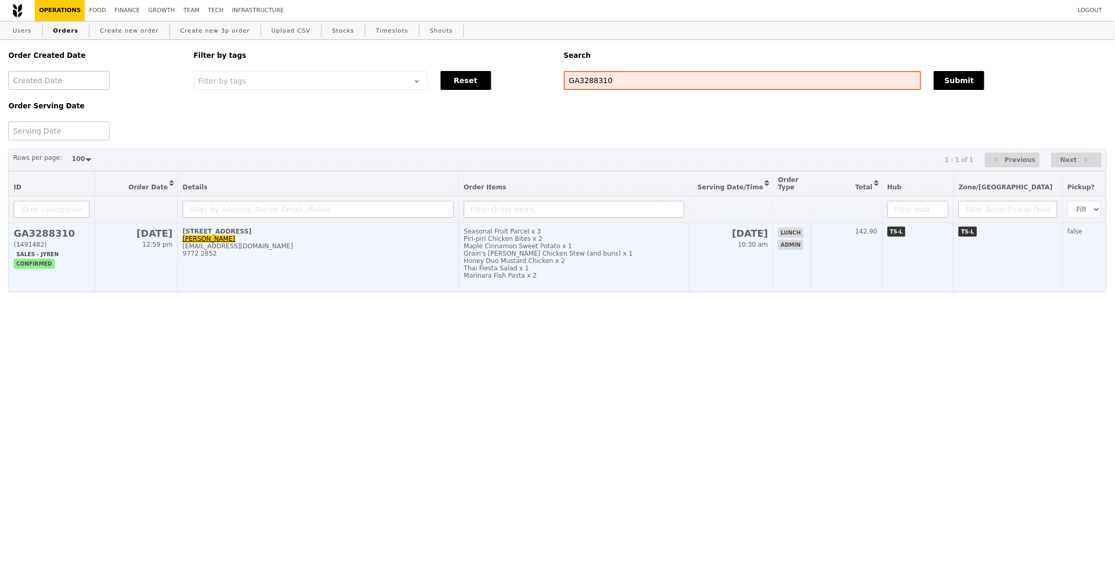
click at [767, 275] on td "18 Sep 10:30 am" at bounding box center [731, 257] width 84 height 69
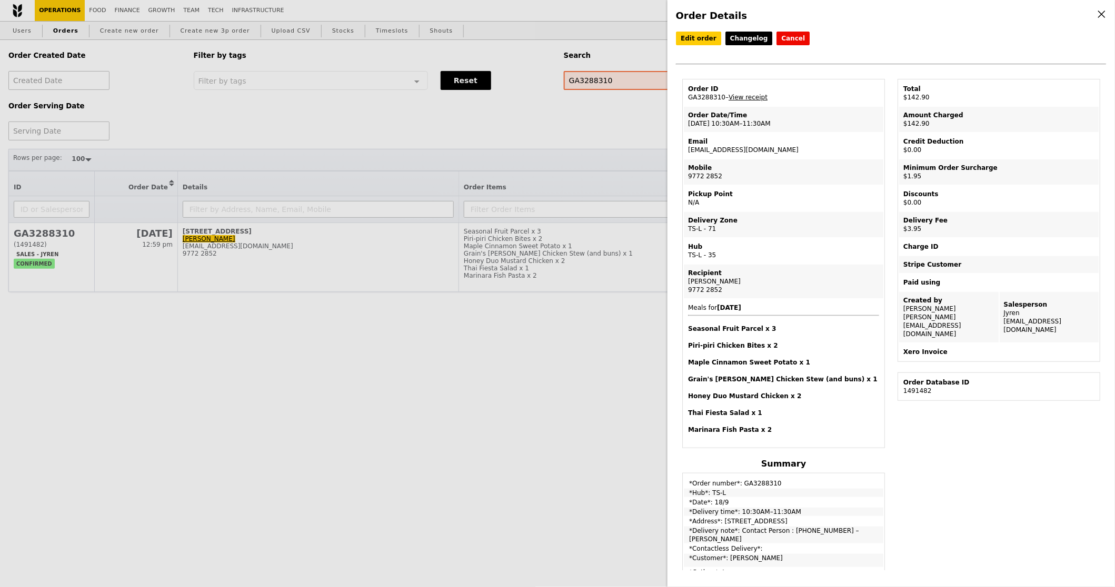
drag, startPoint x: 824, startPoint y: 516, endPoint x: 720, endPoint y: 515, distance: 103.7
click at [720, 517] on td "*Address*: 250 North Bridge Road, #35-00" at bounding box center [783, 521] width 199 height 8
copy td "[STREET_ADDRESS]"
click at [746, 91] on div "Order ID" at bounding box center [783, 89] width 191 height 8
click at [747, 94] on link "View receipt" at bounding box center [747, 97] width 39 height 7
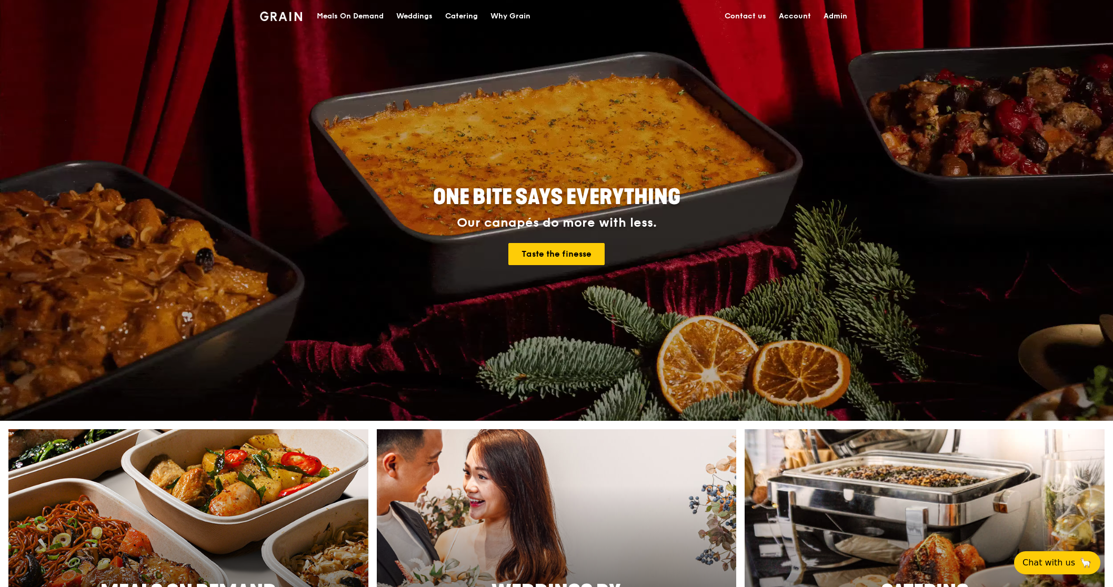
click at [327, 24] on div "Meals On Demand" at bounding box center [350, 17] width 67 height 32
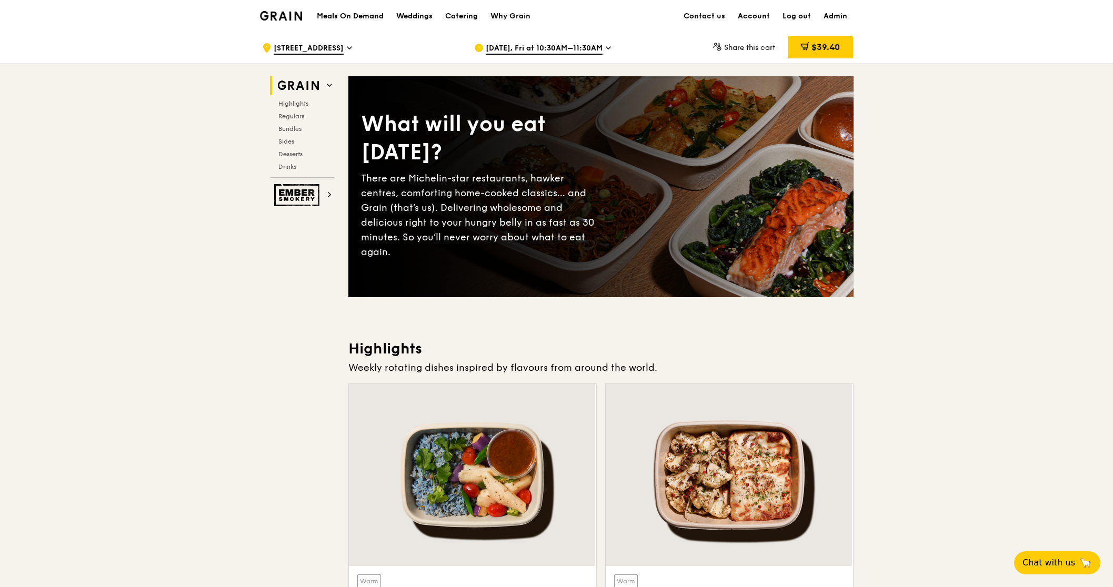
click at [583, 48] on span "Sep 26, Fri at 10:30AM–11:30AM" at bounding box center [544, 49] width 117 height 12
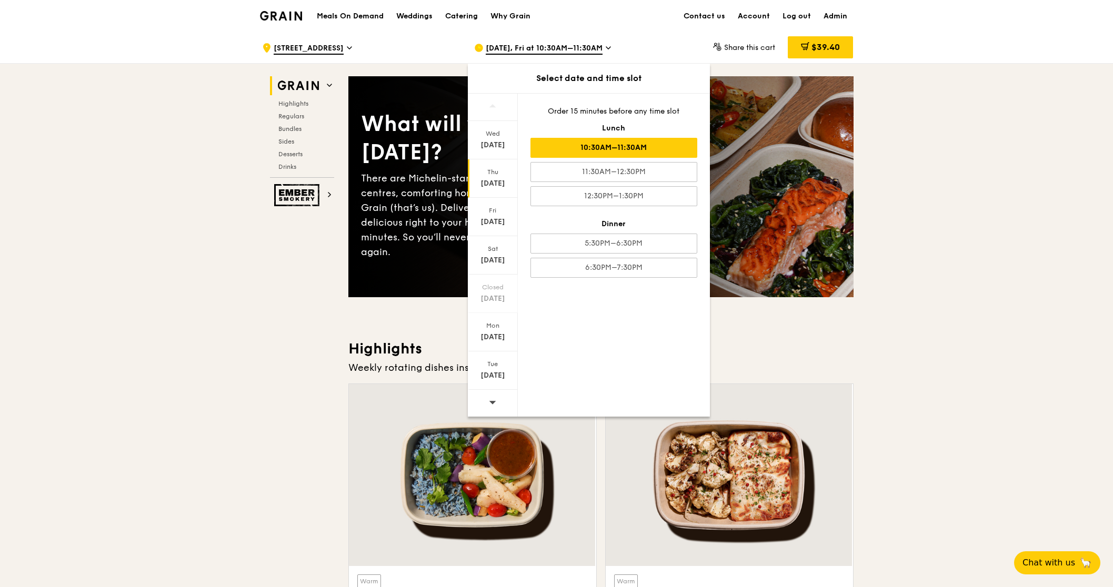
click at [492, 168] on div "Thu" at bounding box center [492, 172] width 47 height 8
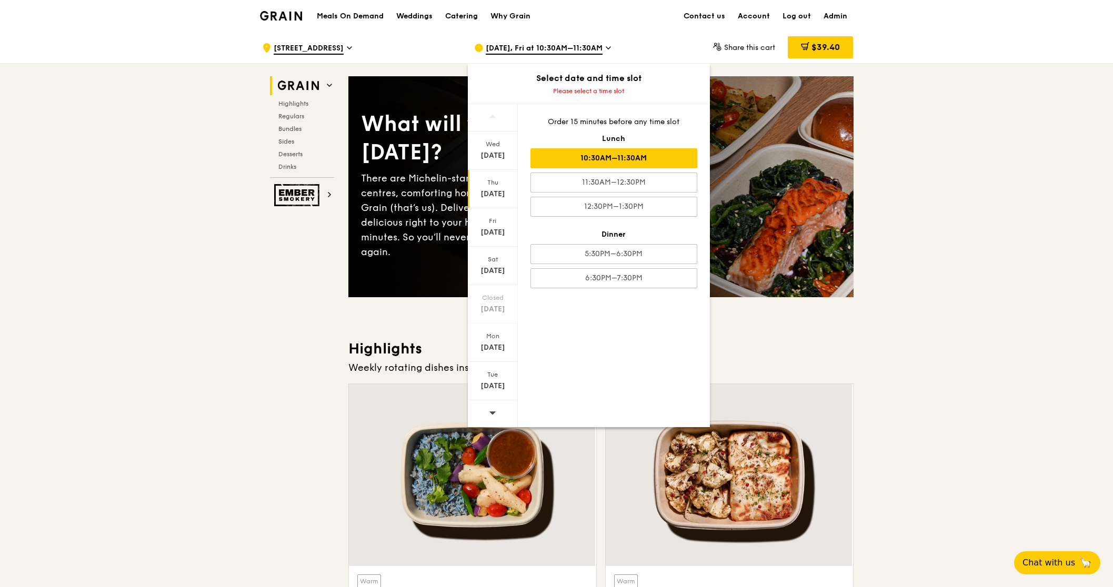
click at [676, 166] on div "10:30AM–11:30AM" at bounding box center [613, 158] width 167 height 20
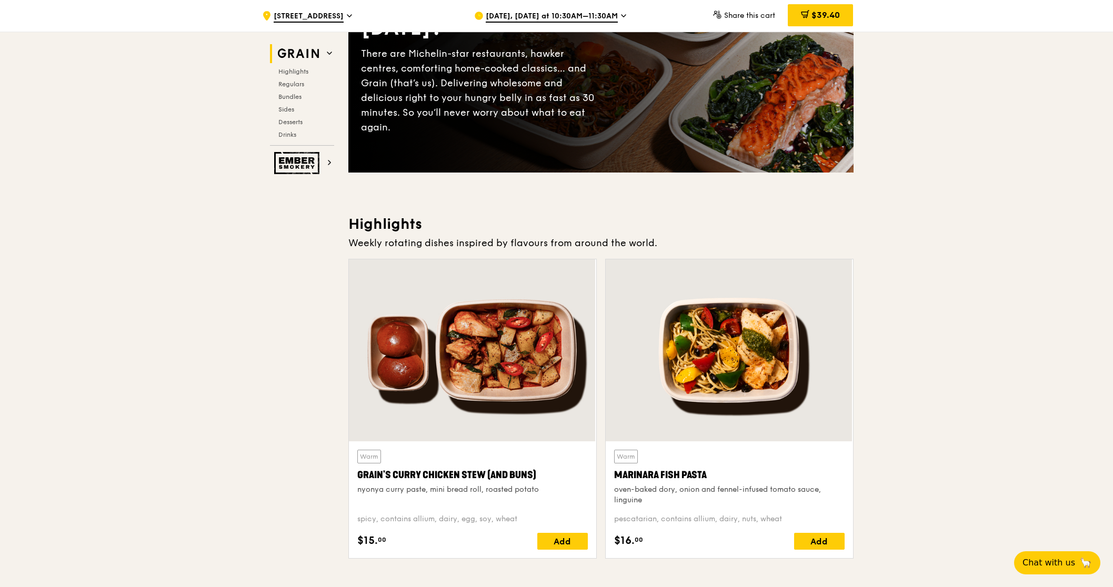
scroll to position [143, 0]
